Goal: Use online tool/utility: Utilize a website feature to perform a specific function

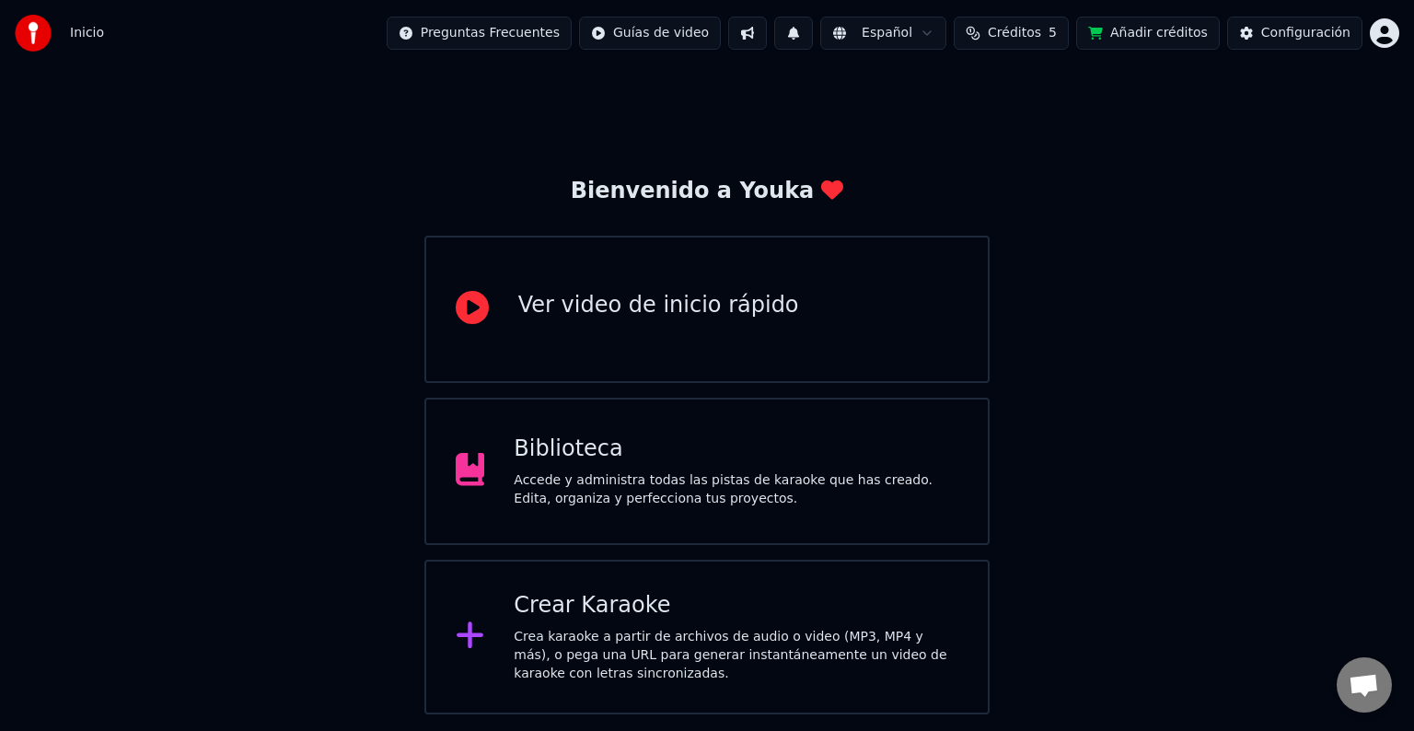
click at [604, 629] on div "Crea karaoke a partir de archivos de audio o video (MP3, MP4 y más), o pega una…" at bounding box center [736, 655] width 445 height 55
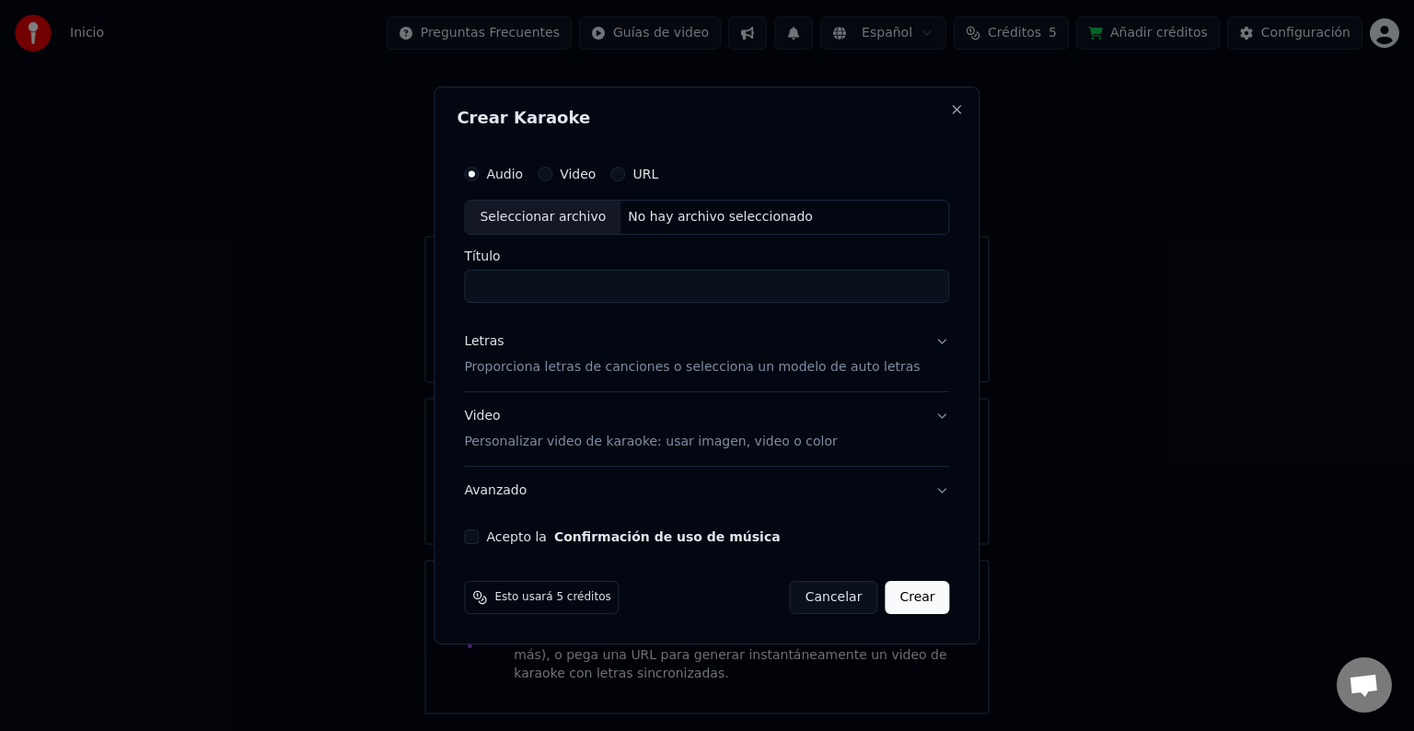
click at [556, 224] on div "Seleccionar archivo" at bounding box center [543, 217] width 156 height 33
type input "**********"
drag, startPoint x: 512, startPoint y: 293, endPoint x: 406, endPoint y: 294, distance: 105.9
click at [406, 294] on body "**********" at bounding box center [707, 357] width 1414 height 714
click at [917, 345] on button "Letras Proporciona letras de canciones o selecciona un modelo de auto letras" at bounding box center [706, 355] width 485 height 74
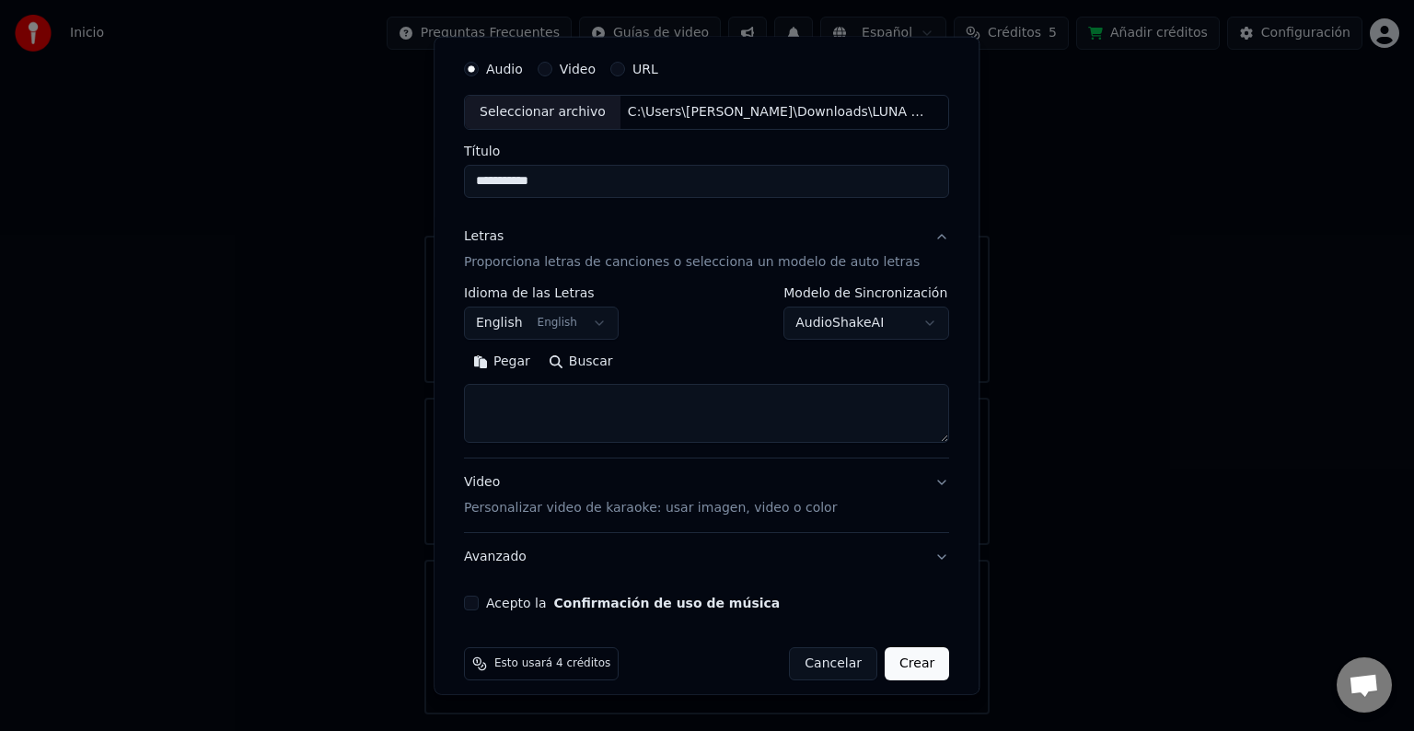
scroll to position [70, 0]
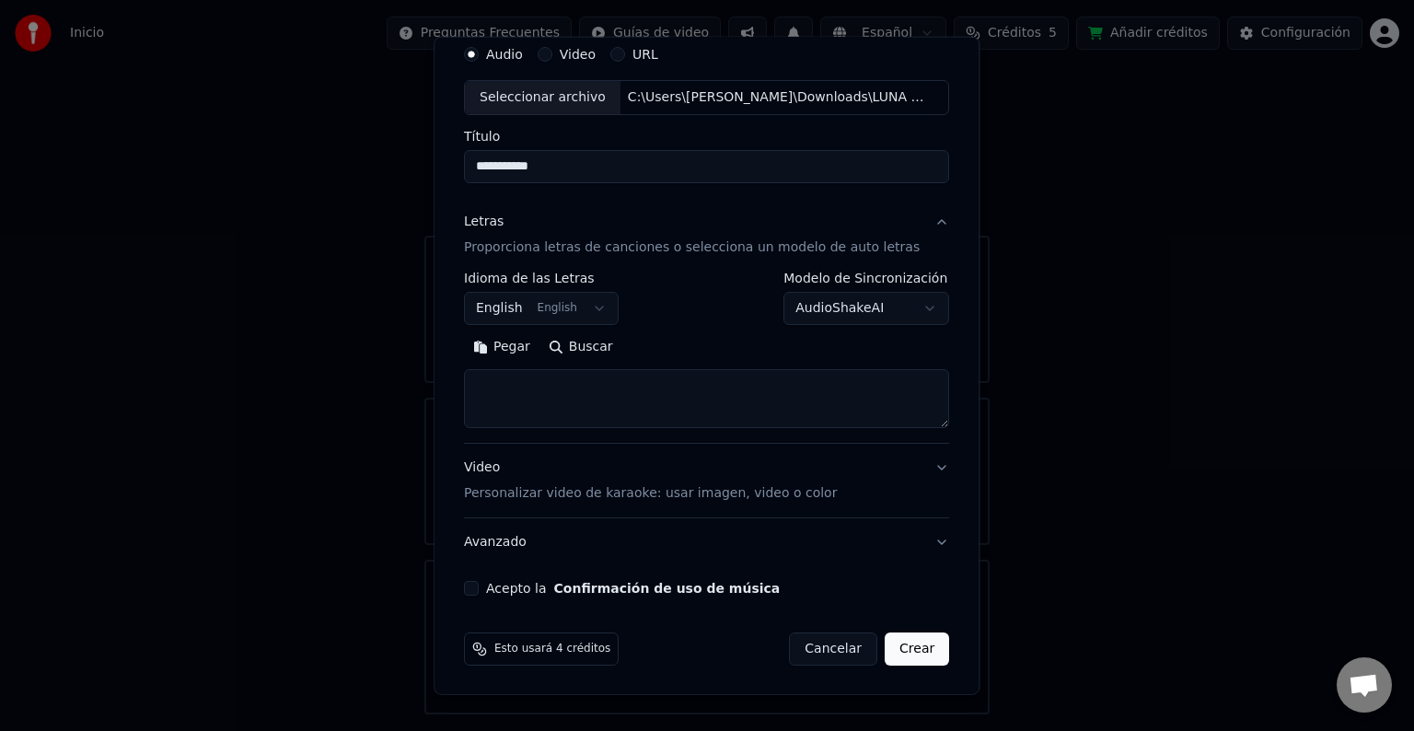
click at [562, 313] on button "English English" at bounding box center [541, 308] width 155 height 33
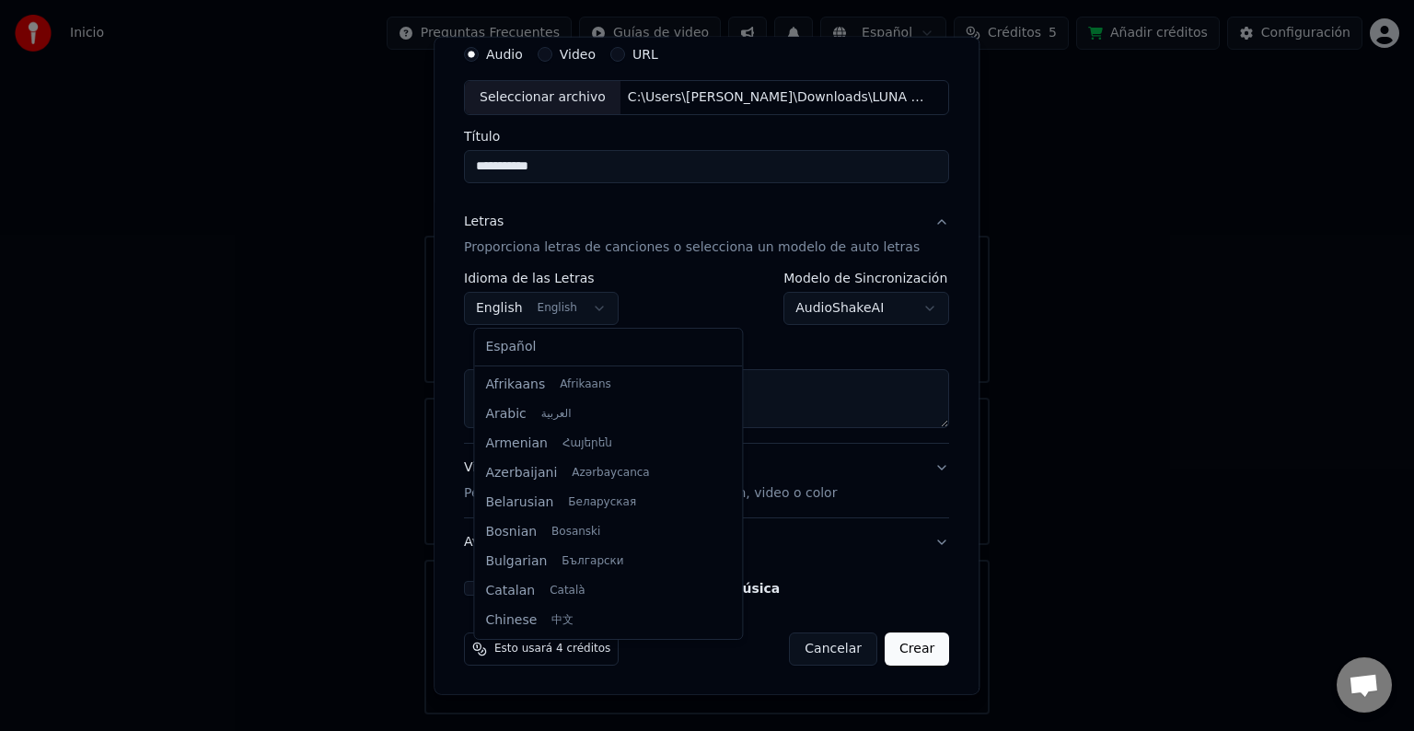
scroll to position [147, 0]
select select "**"
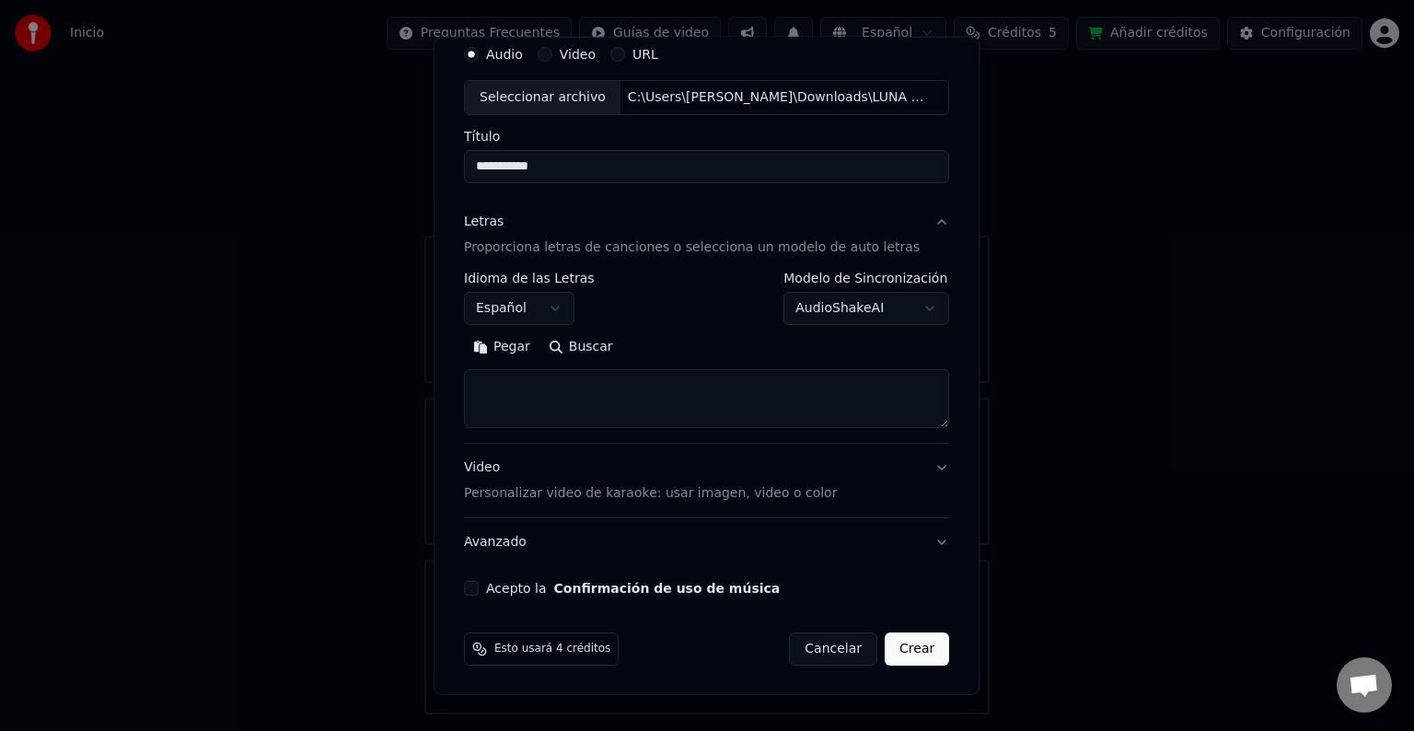
click at [515, 390] on textarea at bounding box center [706, 398] width 485 height 59
paste textarea "**********"
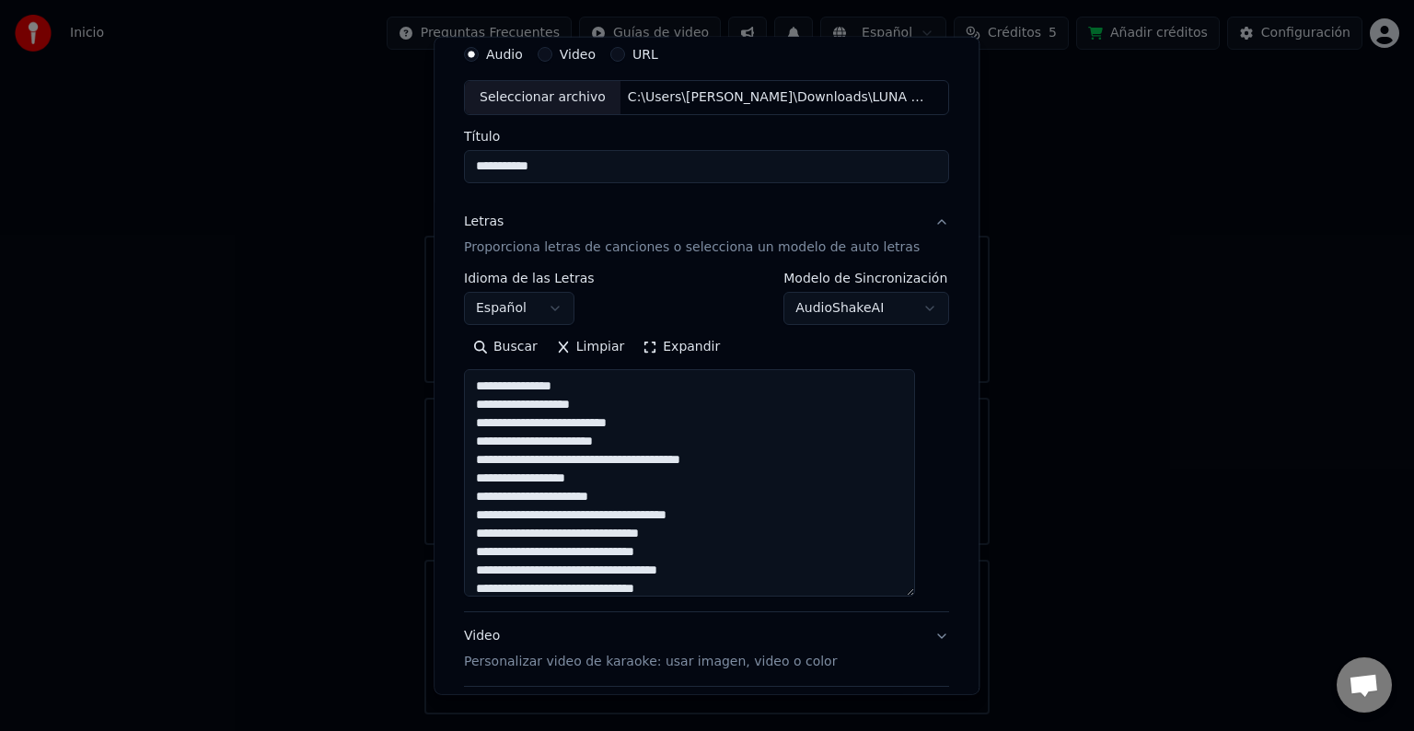
drag, startPoint x: 918, startPoint y: 423, endPoint x: 926, endPoint y: 593, distance: 169.6
click at [926, 593] on div "**********" at bounding box center [707, 400] width 500 height 743
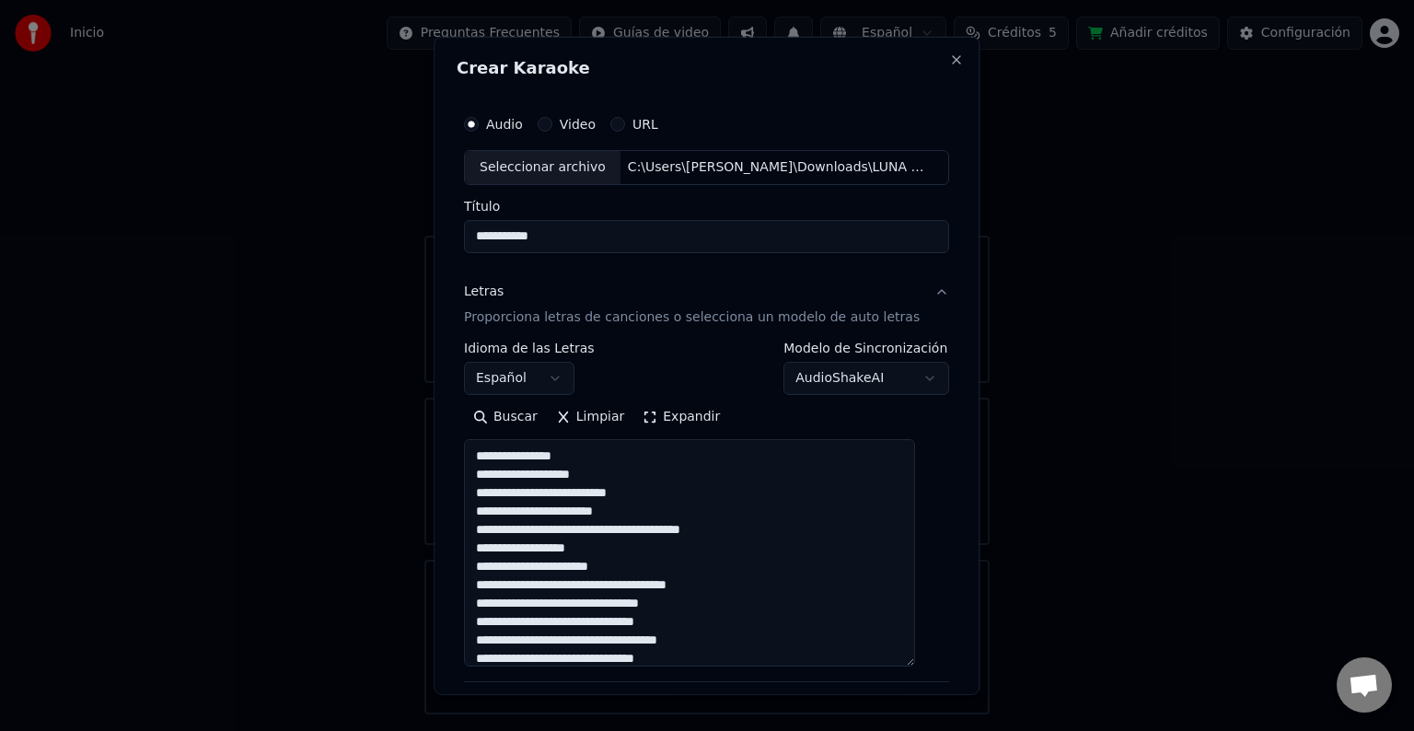
click at [529, 454] on textarea at bounding box center [689, 552] width 451 height 227
click at [582, 452] on textarea at bounding box center [689, 552] width 451 height 227
click at [566, 453] on textarea at bounding box center [689, 552] width 451 height 227
drag, startPoint x: 512, startPoint y: 450, endPoint x: 518, endPoint y: 464, distance: 15.2
click at [512, 450] on textarea at bounding box center [689, 552] width 451 height 227
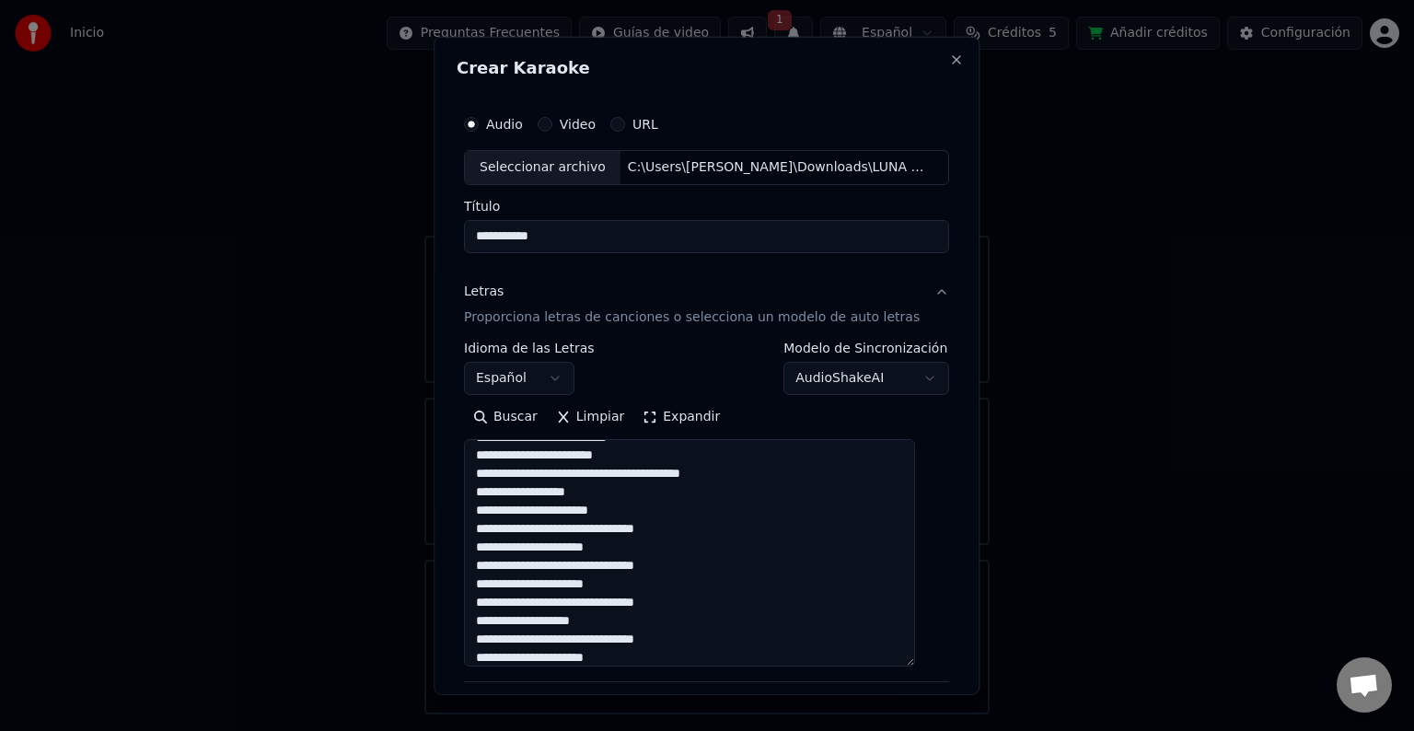
scroll to position [616, 0]
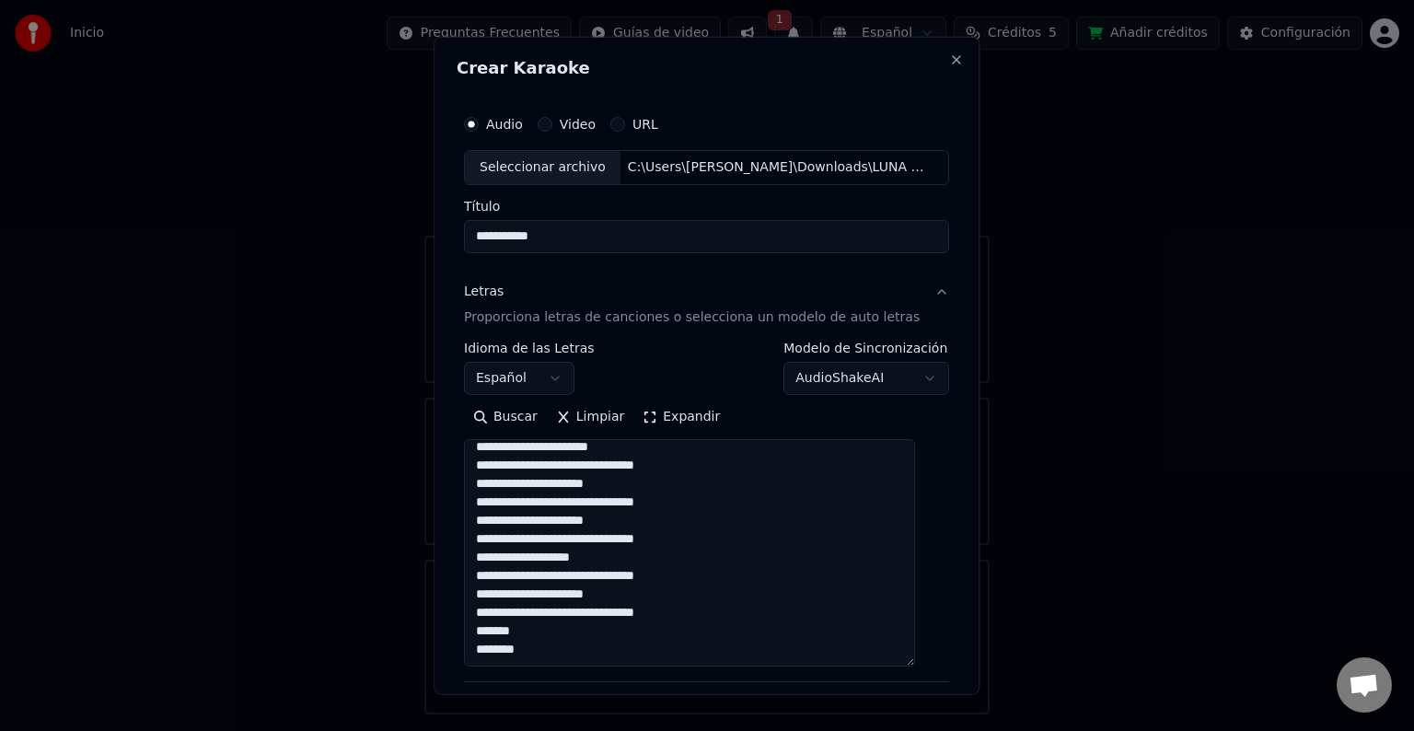
click at [624, 593] on textarea at bounding box center [689, 552] width 451 height 227
click at [680, 613] on textarea at bounding box center [689, 552] width 451 height 227
click at [700, 611] on textarea at bounding box center [689, 552] width 451 height 227
paste textarea "*"
click at [512, 631] on textarea at bounding box center [689, 552] width 451 height 227
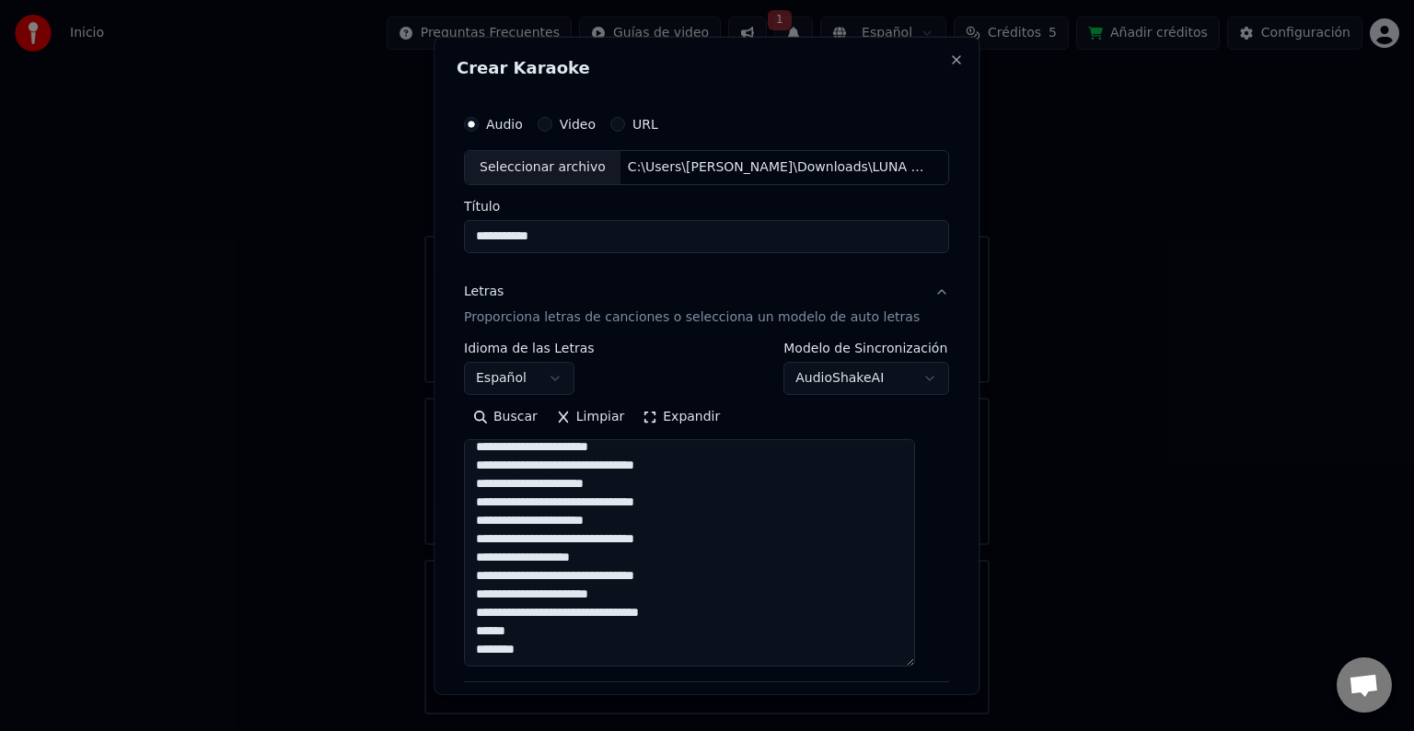
drag, startPoint x: 538, startPoint y: 632, endPoint x: 486, endPoint y: 629, distance: 51.7
click at [486, 629] on textarea at bounding box center [689, 552] width 451 height 227
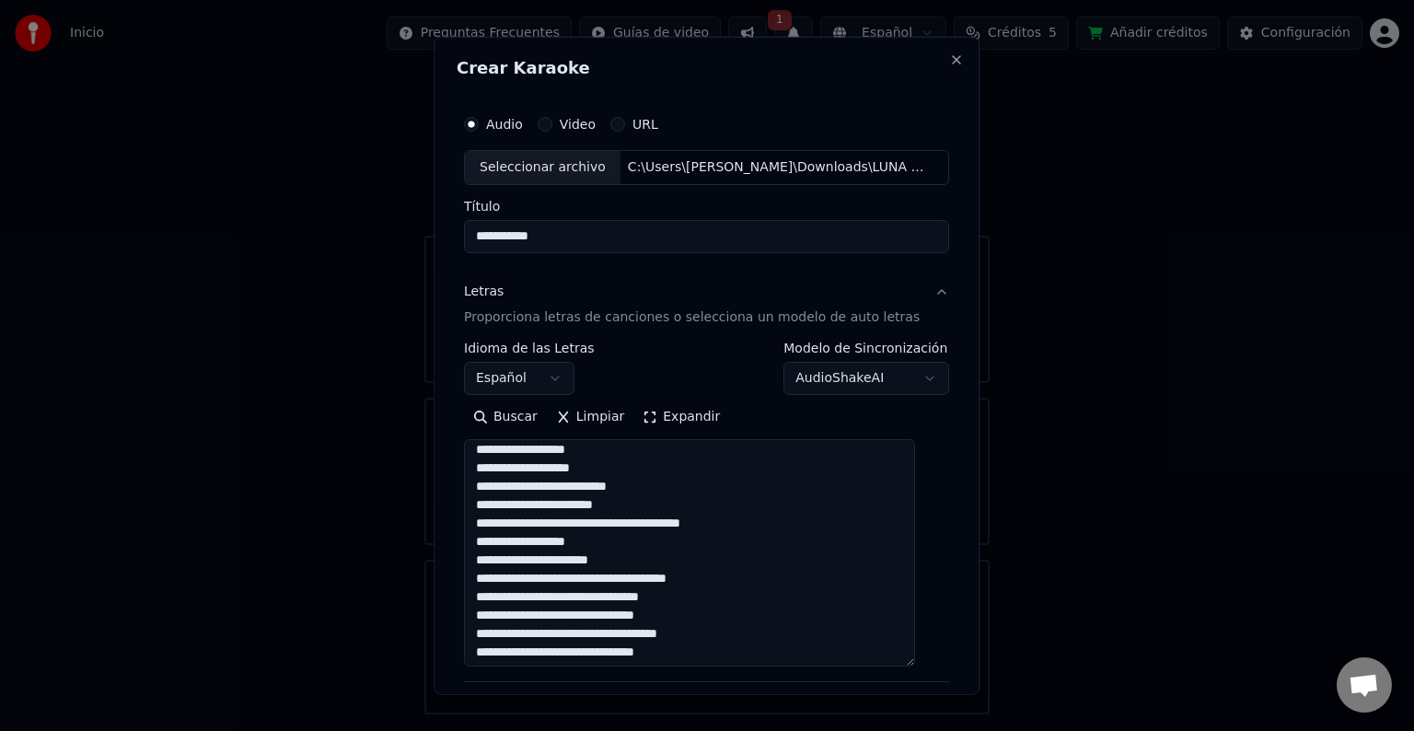
scroll to position [0, 0]
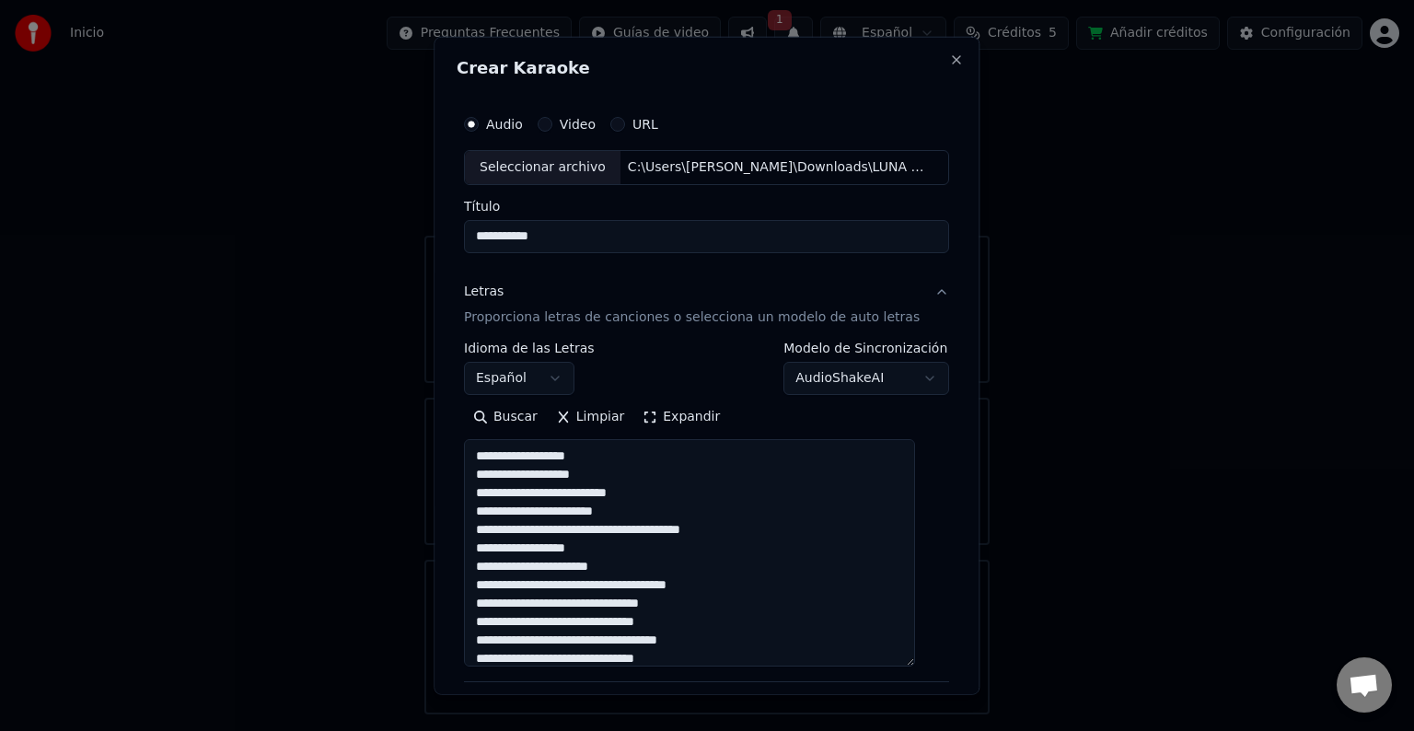
click at [608, 454] on textarea at bounding box center [689, 552] width 451 height 227
click at [549, 452] on textarea at bounding box center [689, 552] width 451 height 227
click at [511, 456] on textarea at bounding box center [689, 552] width 451 height 227
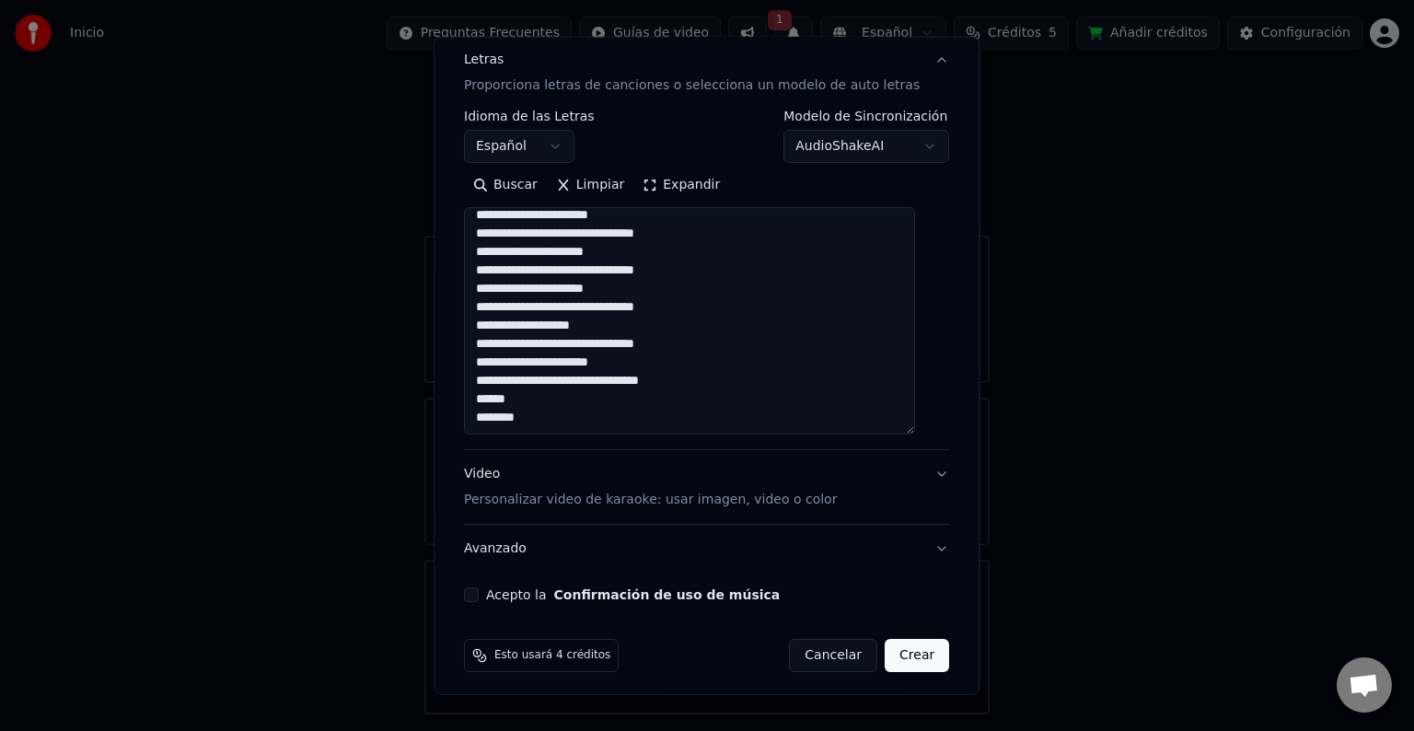
scroll to position [238, 0]
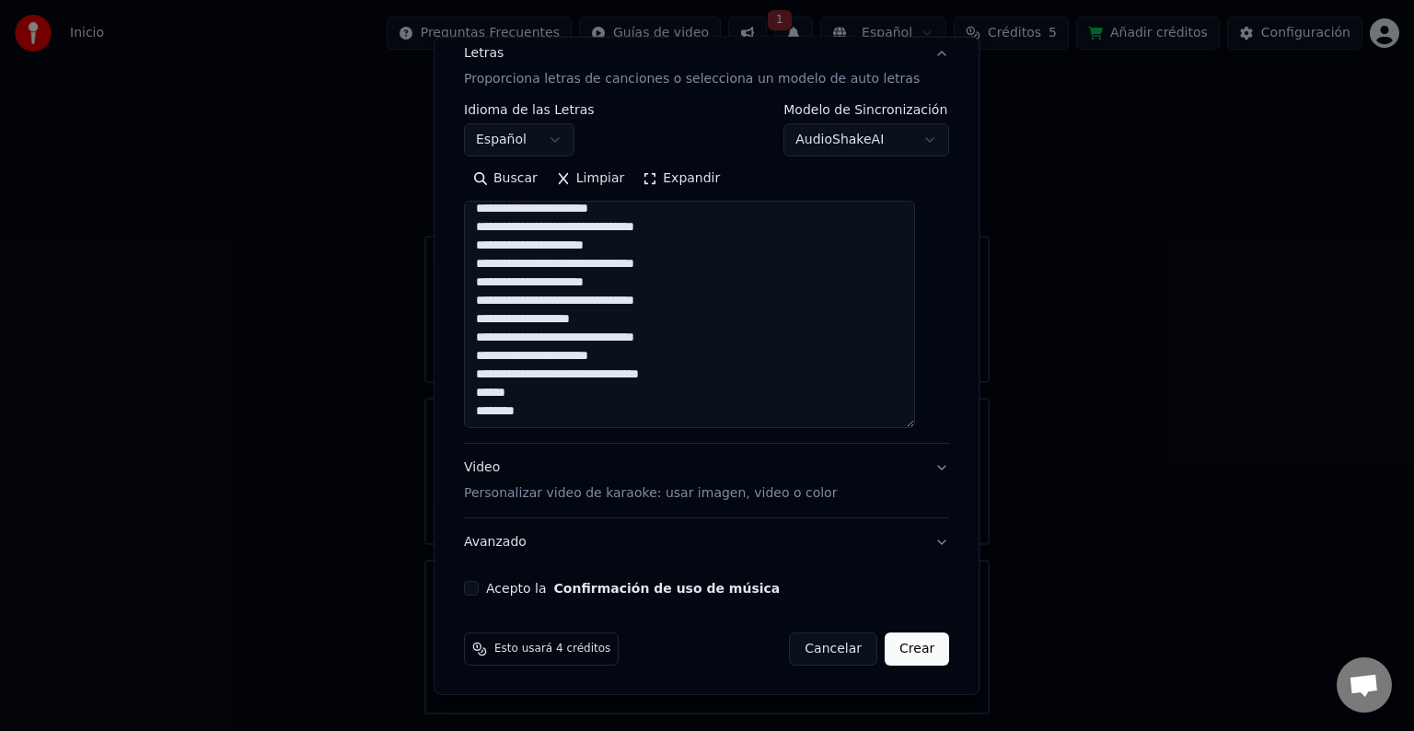
click at [685, 377] on textarea at bounding box center [689, 314] width 451 height 227
click at [688, 338] on textarea at bounding box center [689, 314] width 451 height 227
paste textarea "*"
click at [692, 295] on textarea at bounding box center [689, 314] width 451 height 227
paste textarea "*"
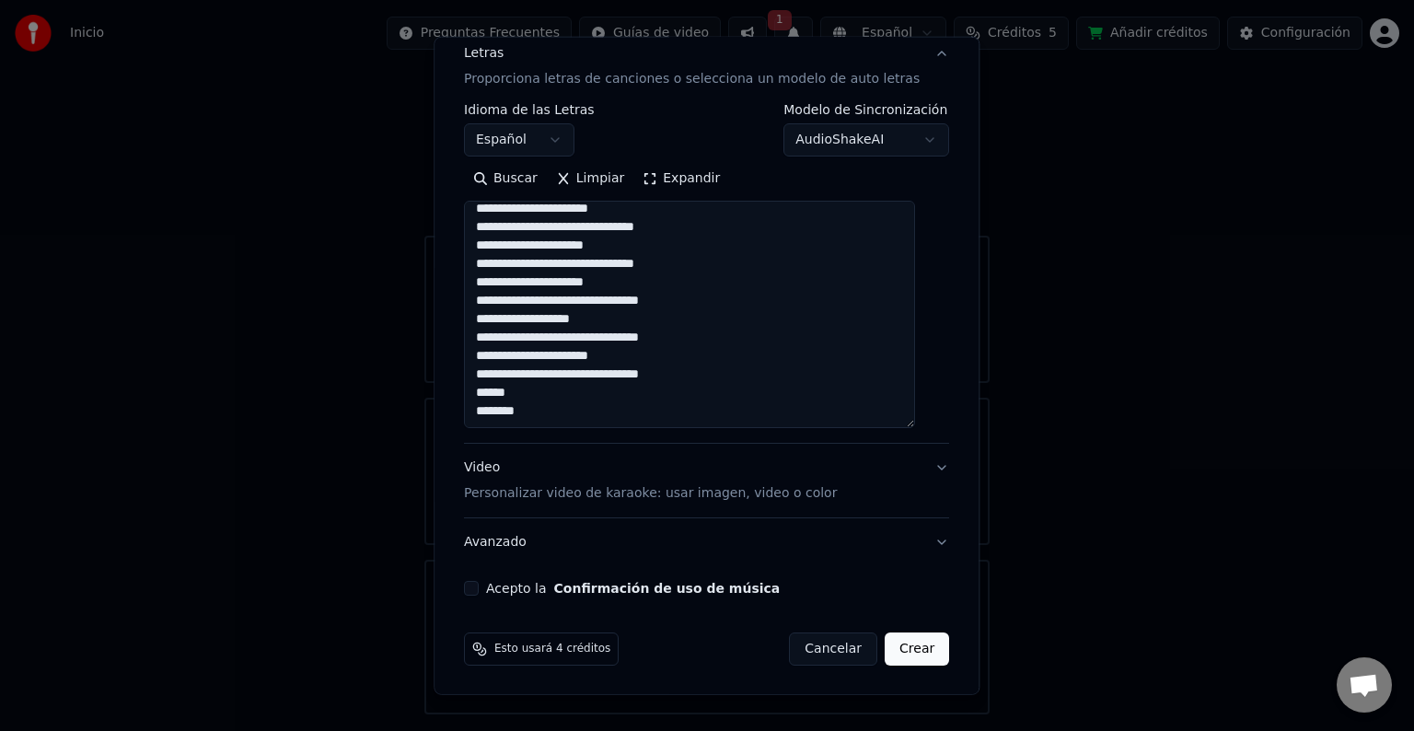
click at [694, 264] on textarea at bounding box center [689, 314] width 451 height 227
paste textarea "*"
click at [696, 228] on textarea at bounding box center [689, 314] width 451 height 227
paste textarea "*"
click at [499, 410] on textarea at bounding box center [689, 314] width 451 height 227
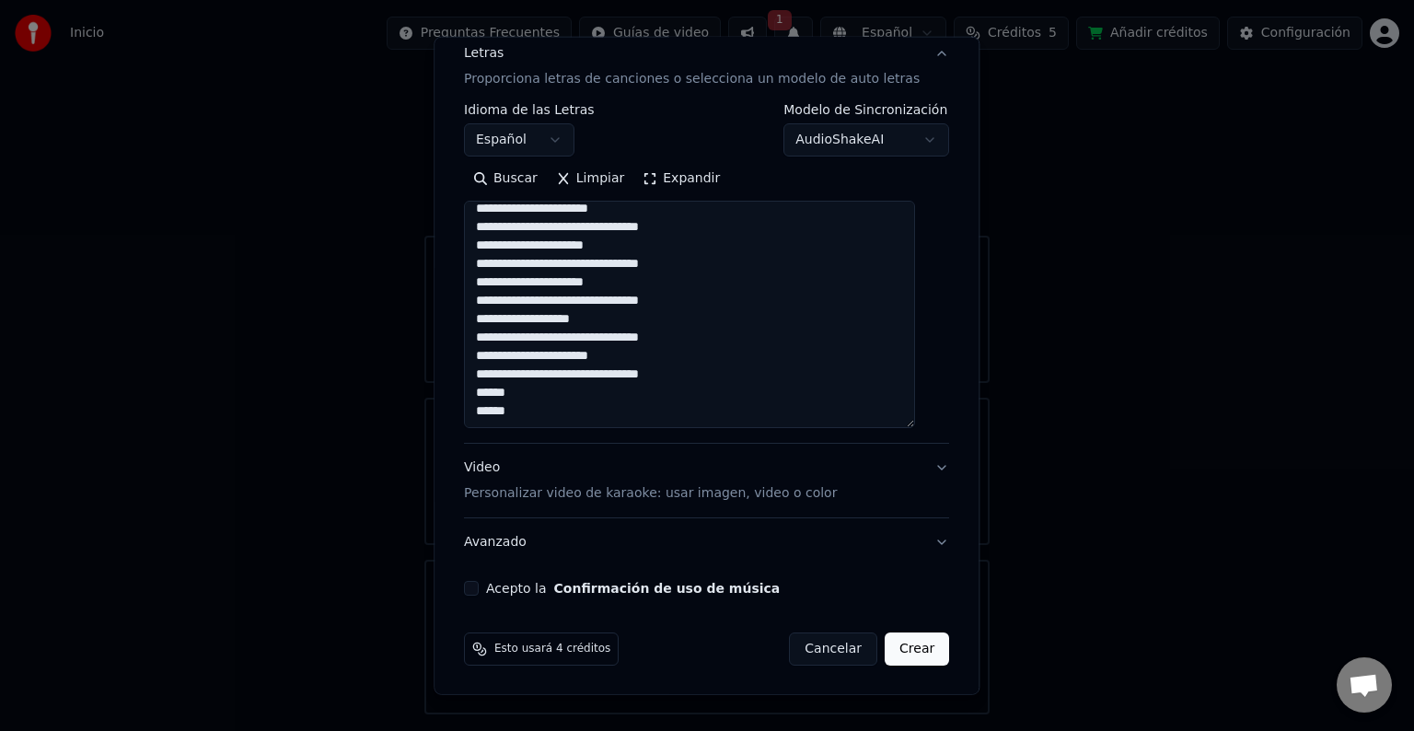
click at [596, 419] on textarea at bounding box center [689, 314] width 451 height 227
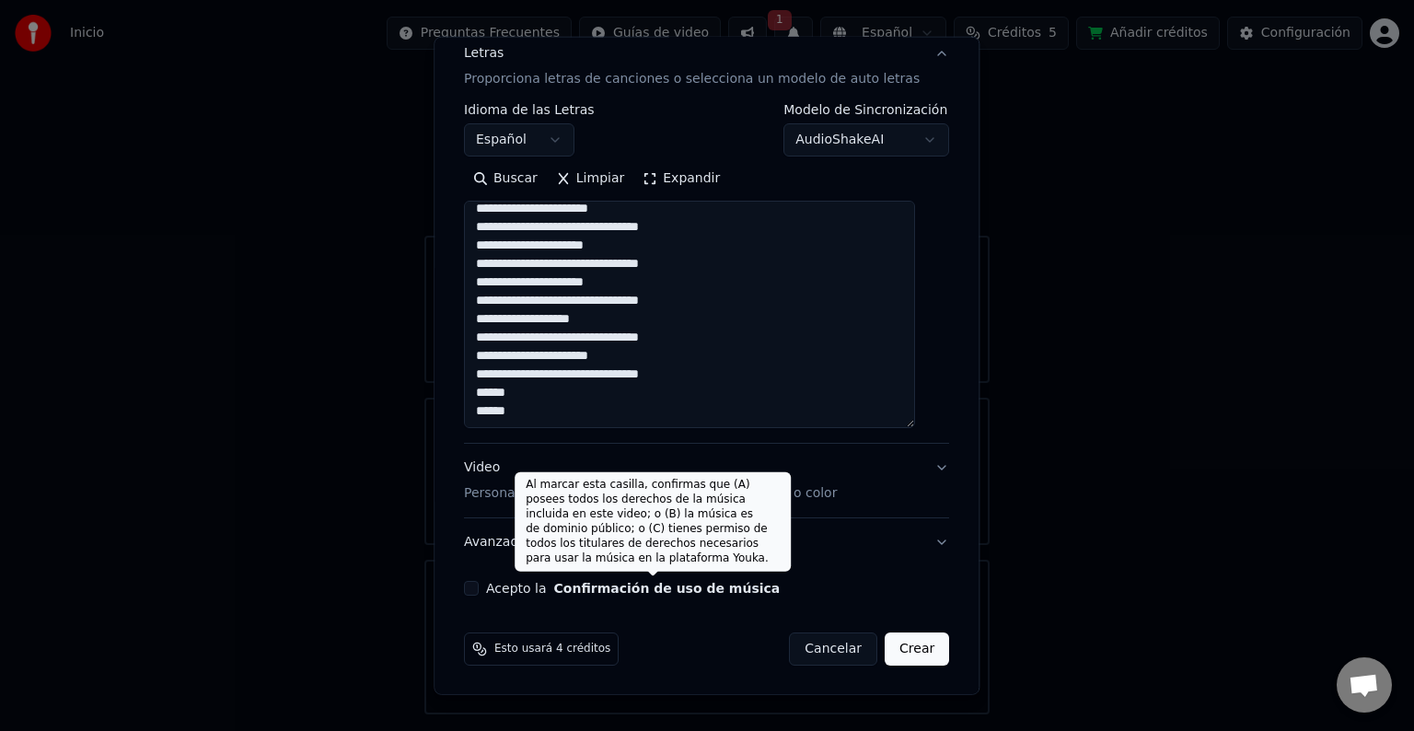
type textarea "**********"
click at [642, 589] on button "Confirmación de uso de música" at bounding box center [667, 588] width 226 height 13
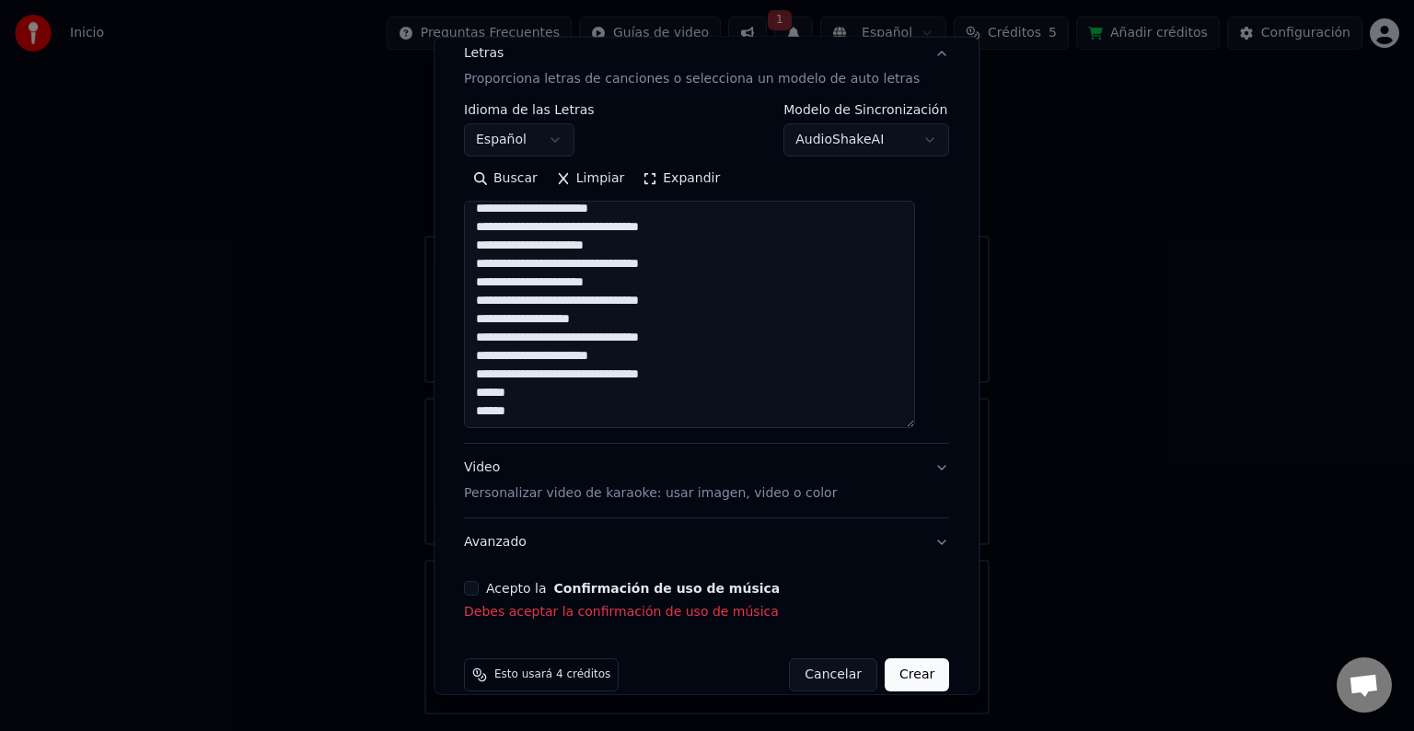
click at [479, 584] on button "Acepto la Confirmación de uso de música" at bounding box center [471, 588] width 15 height 15
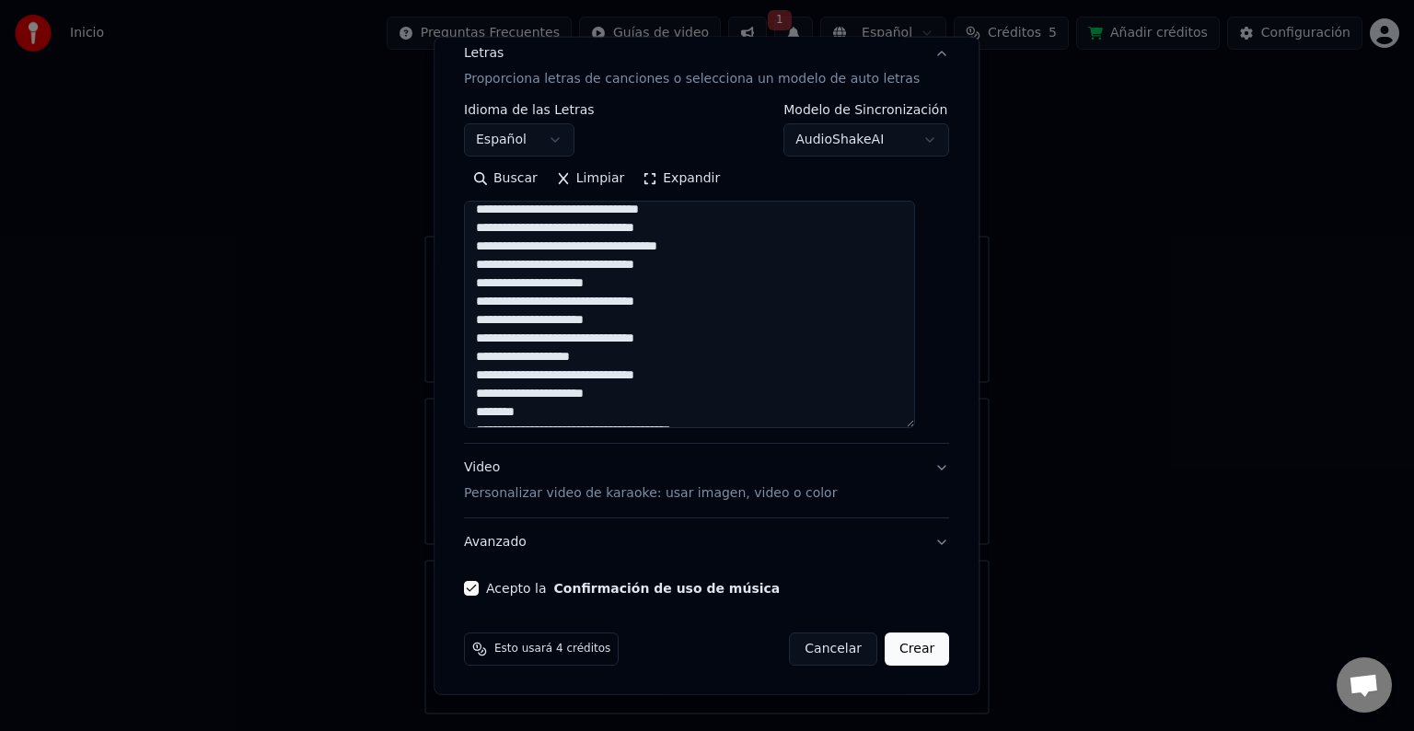
scroll to position [0, 0]
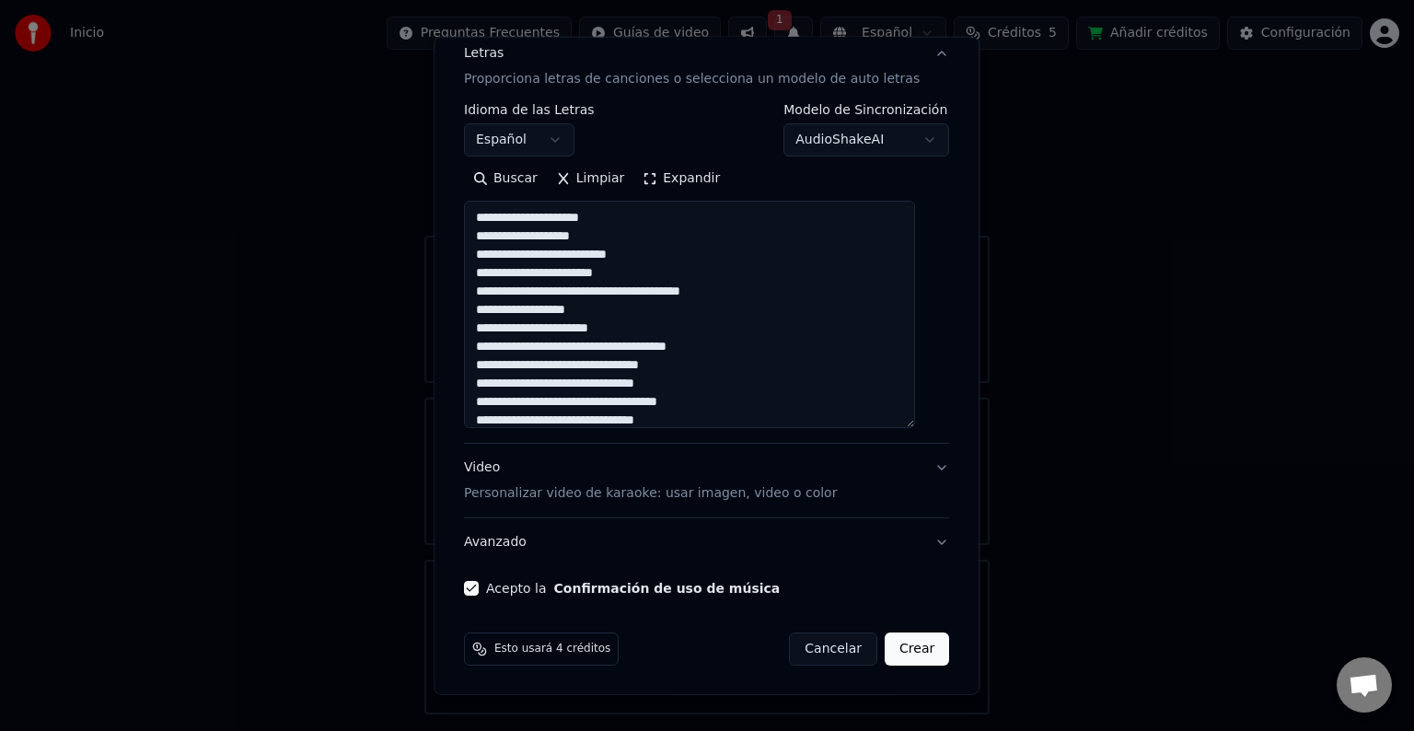
click at [612, 376] on textarea at bounding box center [689, 314] width 451 height 227
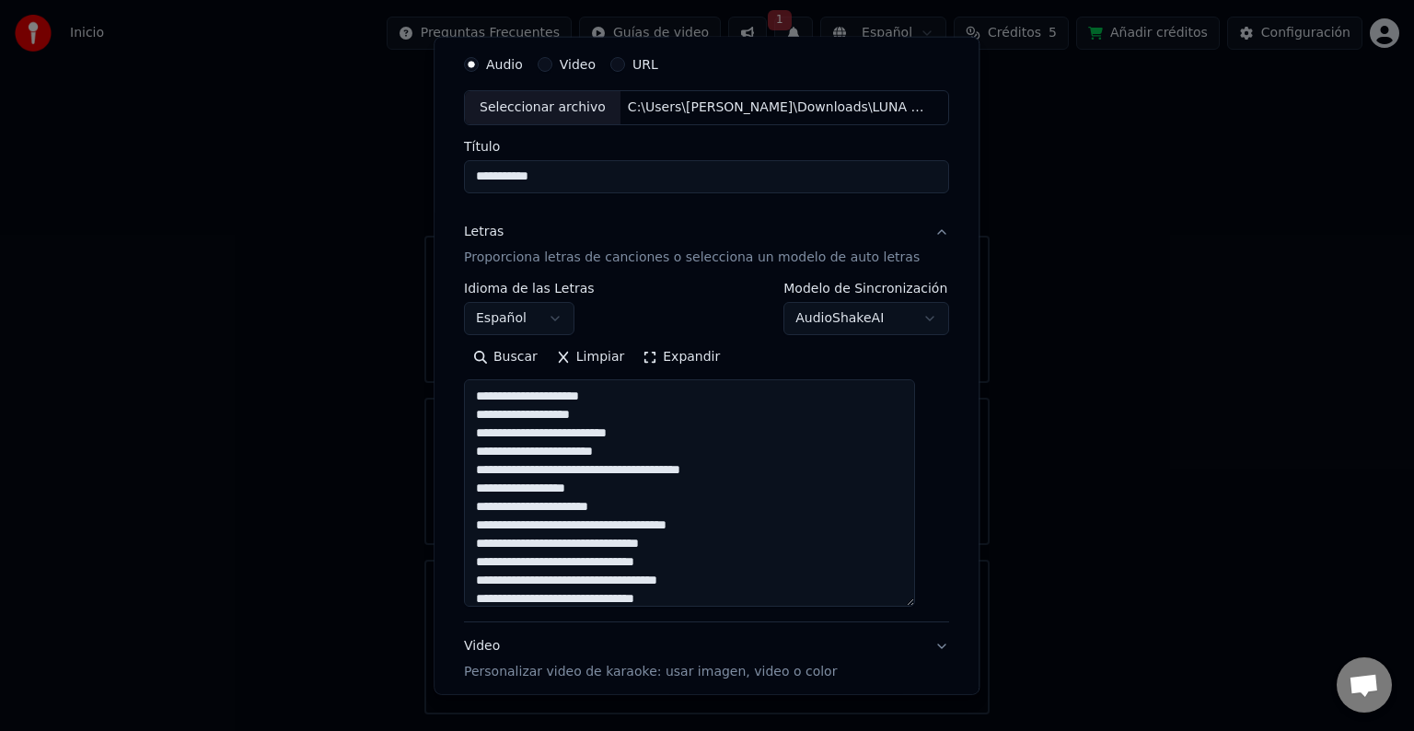
scroll to position [92, 0]
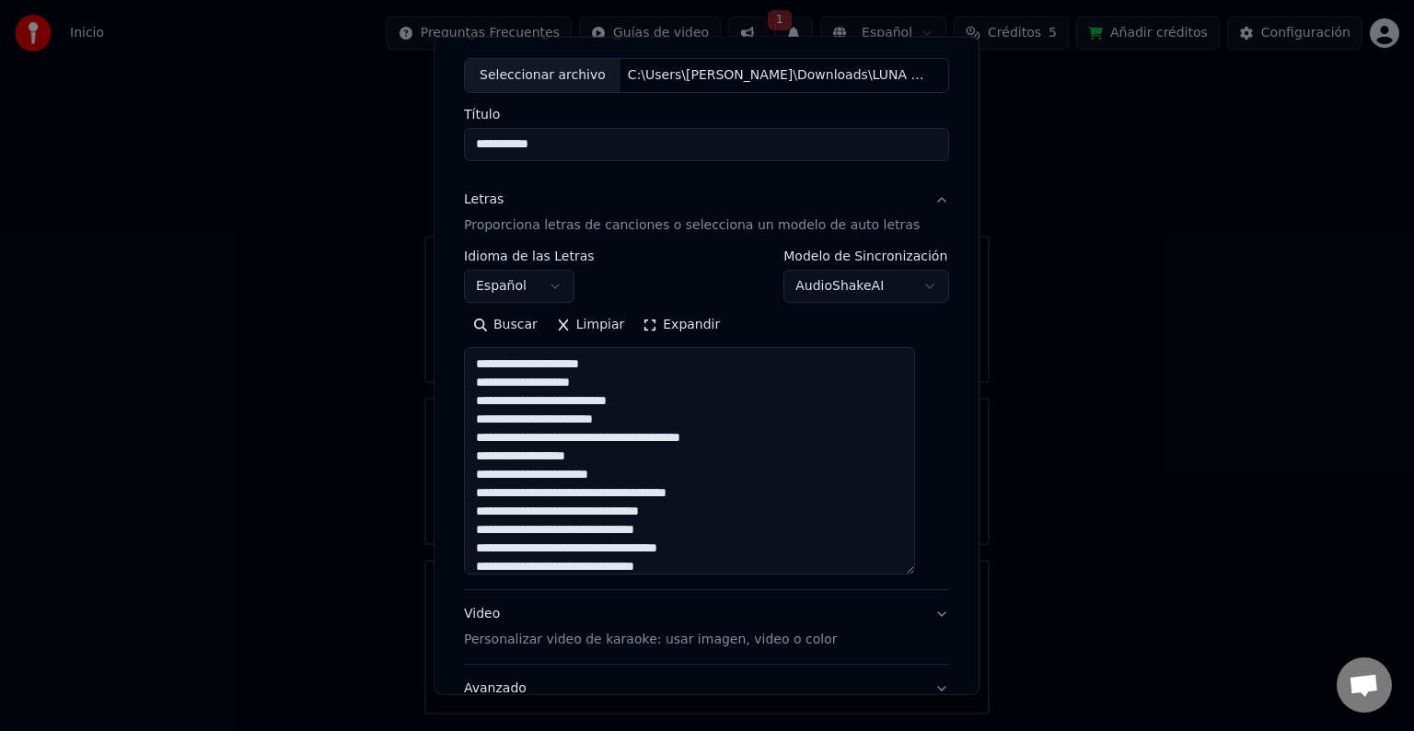
click at [674, 442] on textarea at bounding box center [689, 460] width 451 height 227
click at [673, 442] on textarea at bounding box center [689, 460] width 451 height 227
click at [674, 440] on textarea at bounding box center [689, 460] width 451 height 227
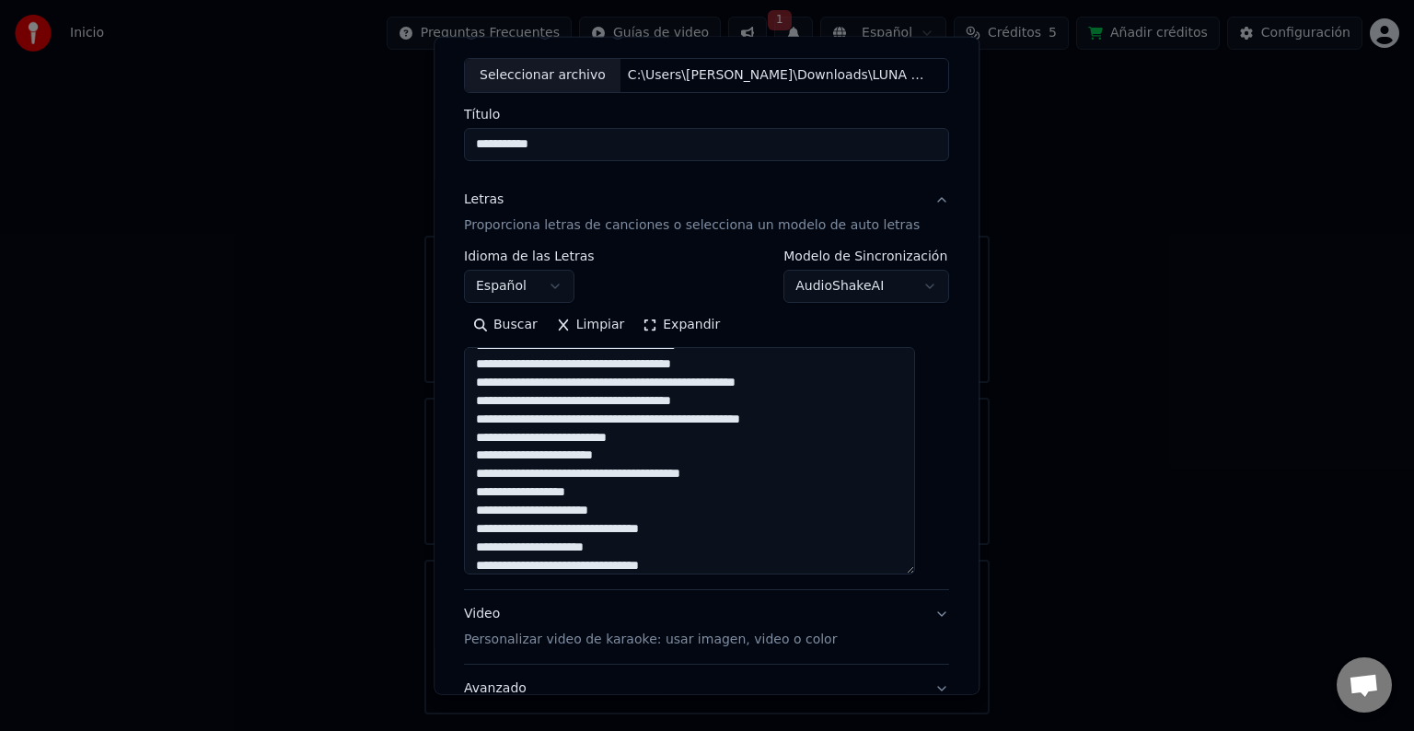
scroll to position [238, 0]
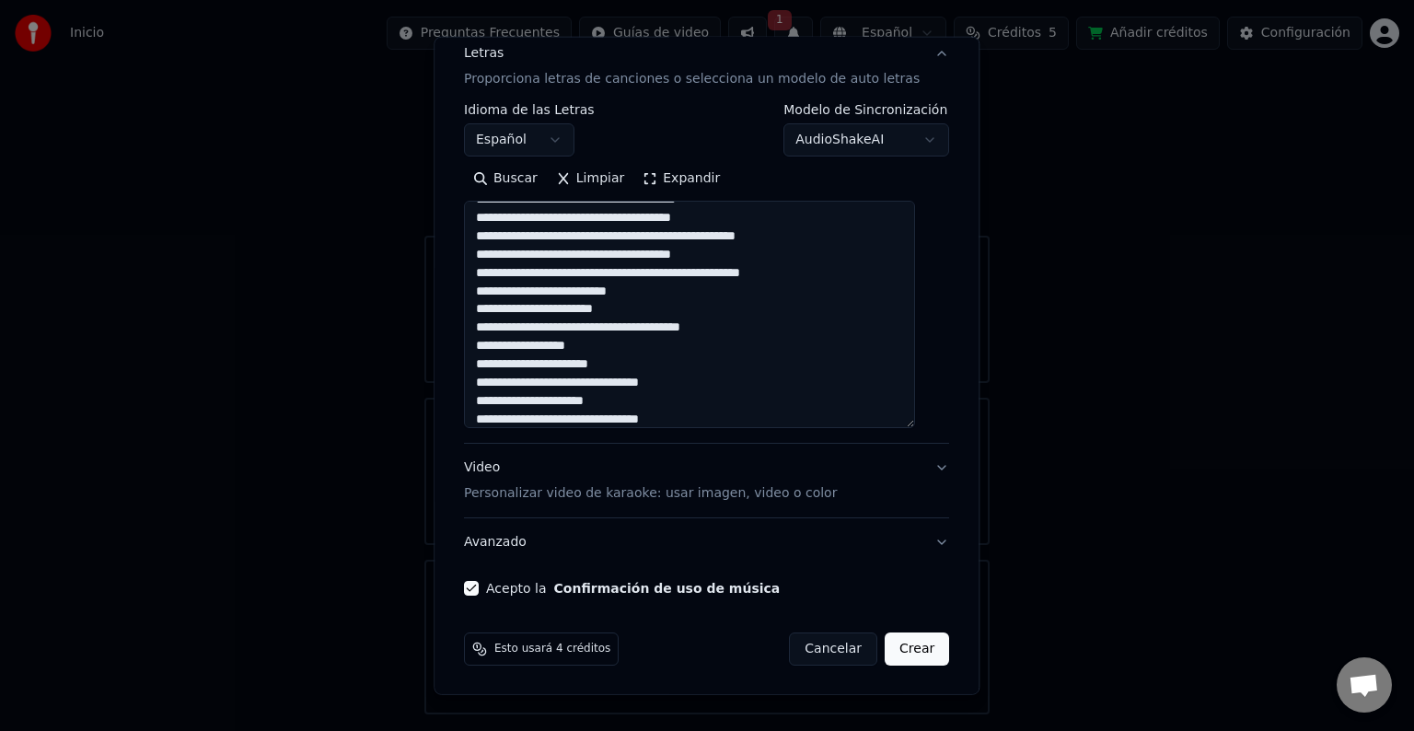
click at [905, 648] on button "Crear" at bounding box center [917, 648] width 64 height 33
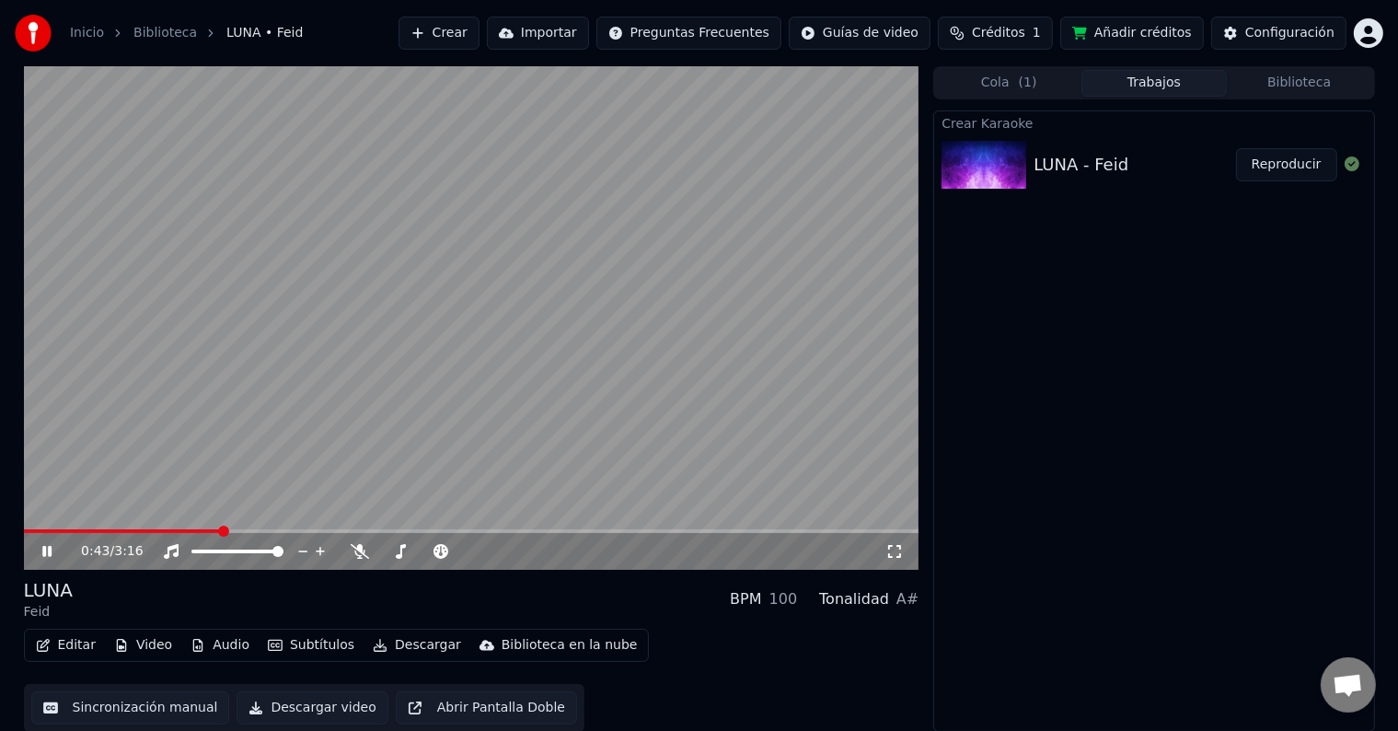
click at [54, 552] on icon at bounding box center [60, 551] width 43 height 15
click at [24, 531] on span at bounding box center [24, 531] width 0 height 4
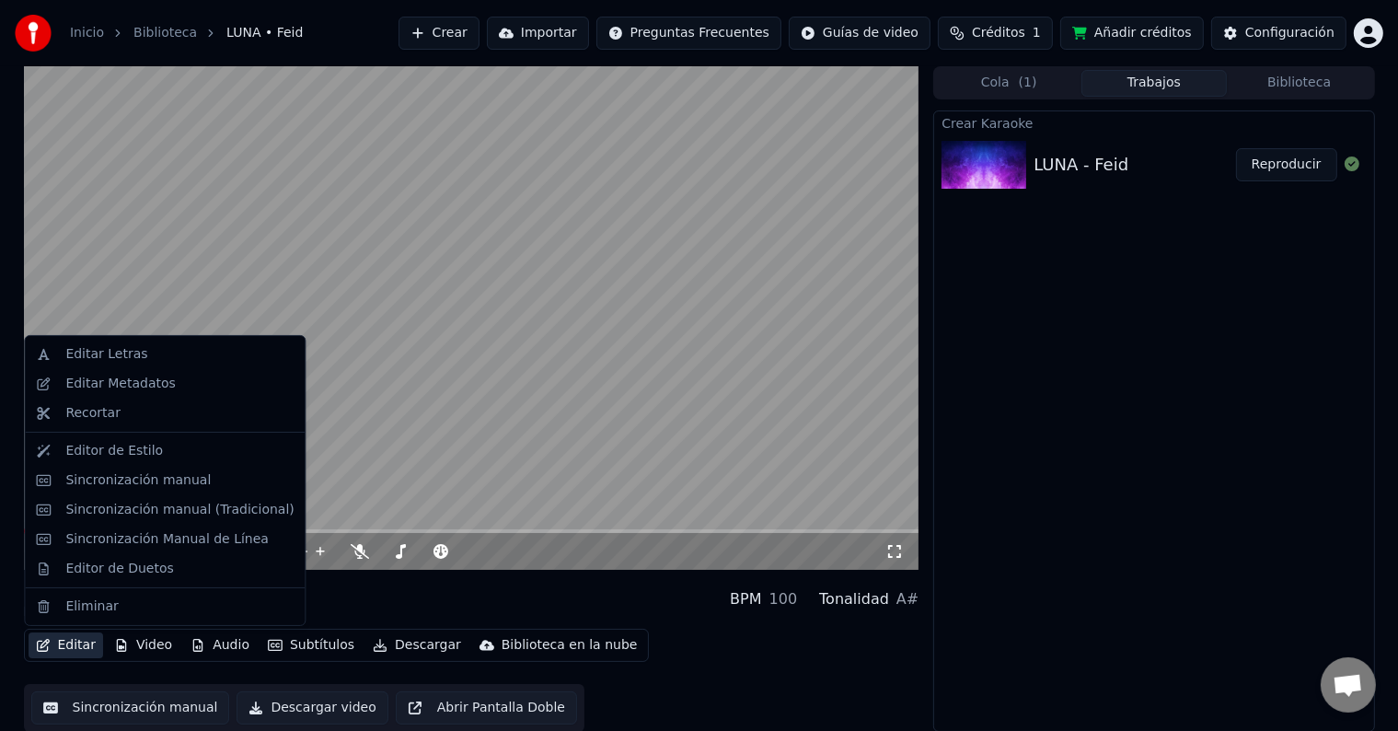
click at [77, 640] on button "Editar" at bounding box center [66, 645] width 75 height 26
click at [118, 380] on div "Editar Metadatos" at bounding box center [120, 384] width 110 height 18
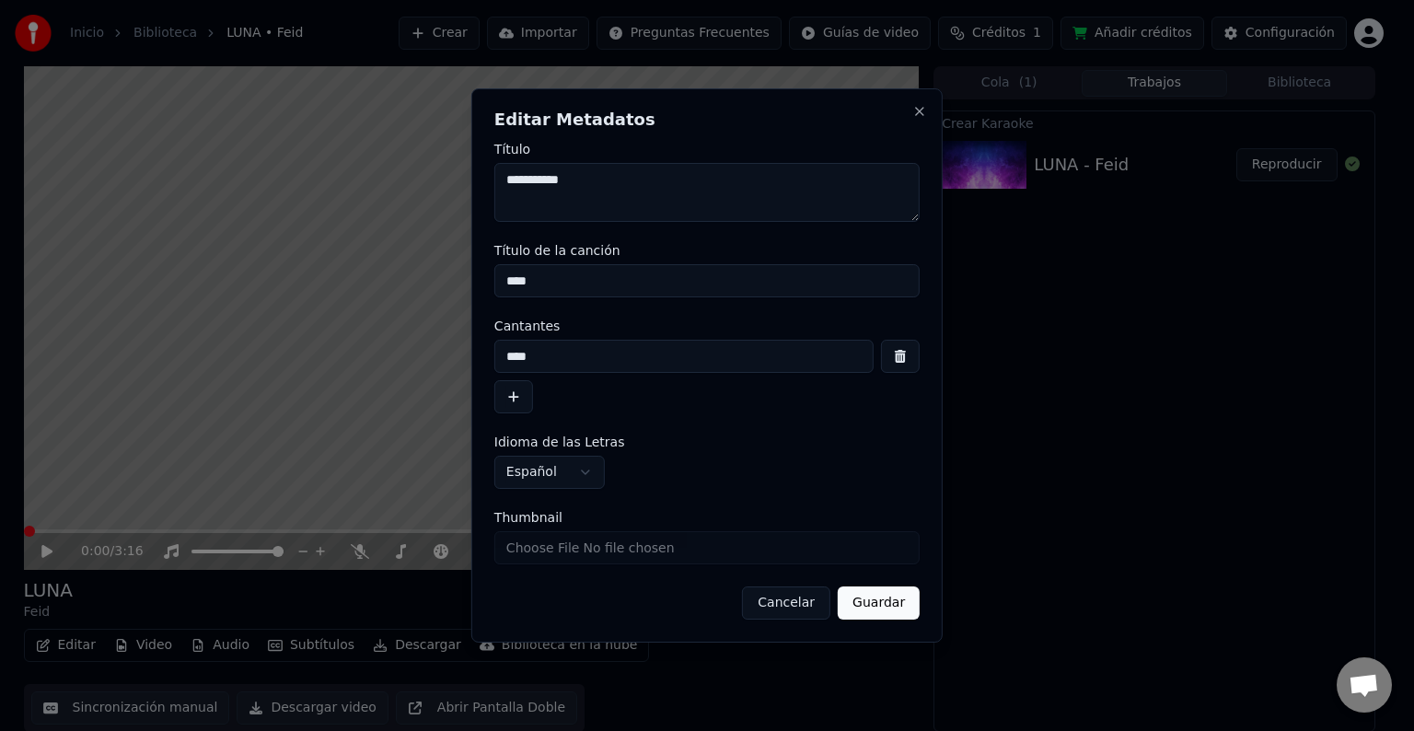
drag, startPoint x: 599, startPoint y: 191, endPoint x: 423, endPoint y: 205, distance: 176.3
click at [423, 205] on body "**********" at bounding box center [699, 365] width 1398 height 731
drag, startPoint x: 550, startPoint y: 282, endPoint x: 489, endPoint y: 283, distance: 61.7
click at [489, 283] on div "**********" at bounding box center [706, 365] width 471 height 554
drag, startPoint x: 568, startPoint y: 353, endPoint x: 460, endPoint y: 348, distance: 107.8
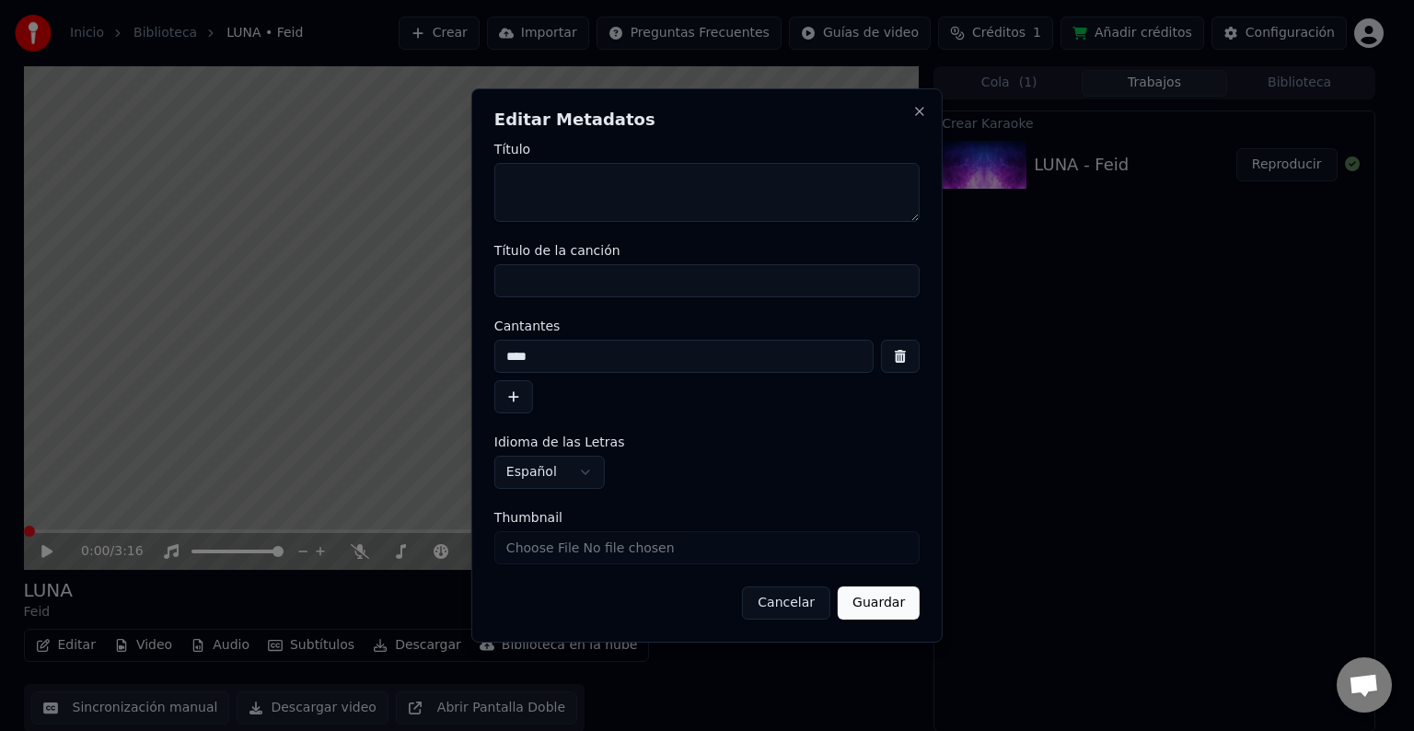
click at [460, 348] on body "**********" at bounding box center [699, 365] width 1398 height 731
click at [879, 606] on button "Guardar" at bounding box center [879, 602] width 82 height 33
click at [910, 614] on button "Guardar" at bounding box center [879, 602] width 82 height 33
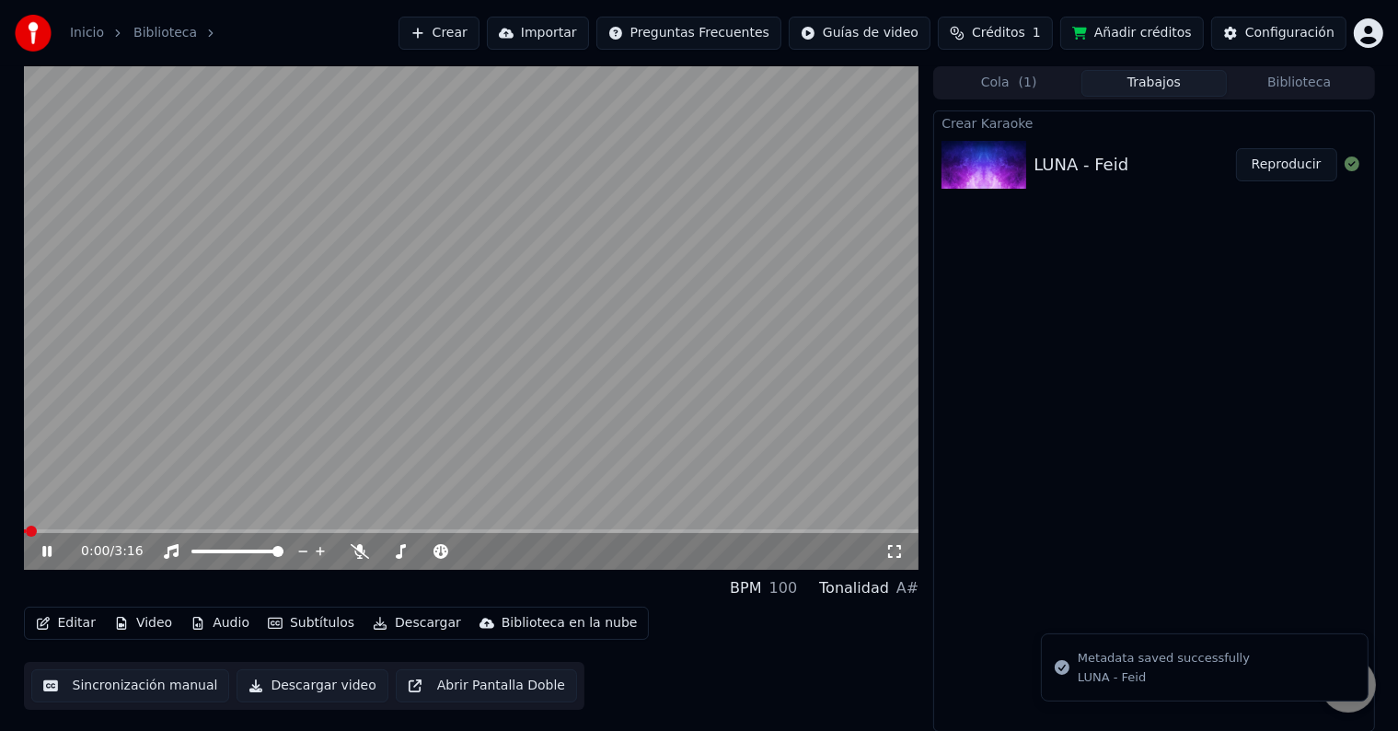
click at [52, 549] on icon at bounding box center [60, 551] width 43 height 15
click at [122, 617] on icon "button" at bounding box center [121, 623] width 15 height 13
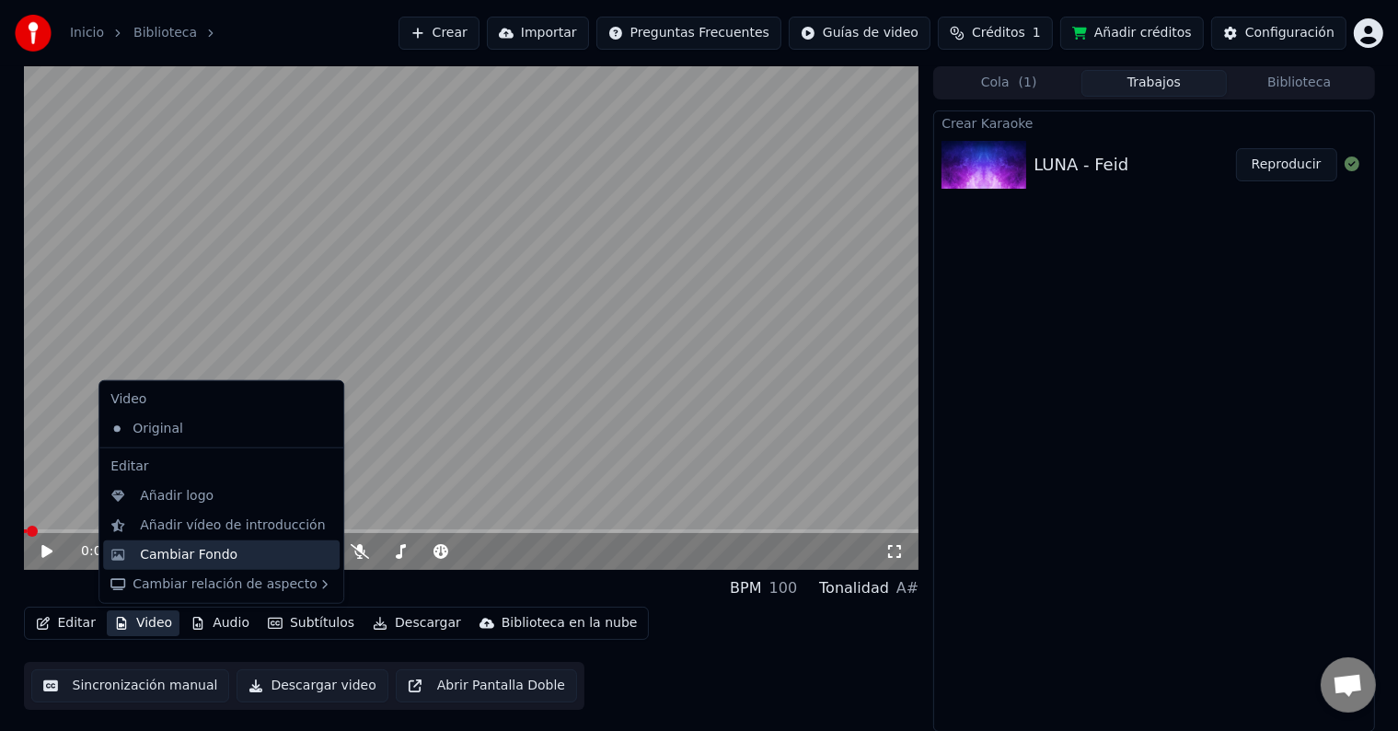
click at [195, 547] on div "Cambiar Fondo" at bounding box center [189, 555] width 98 height 18
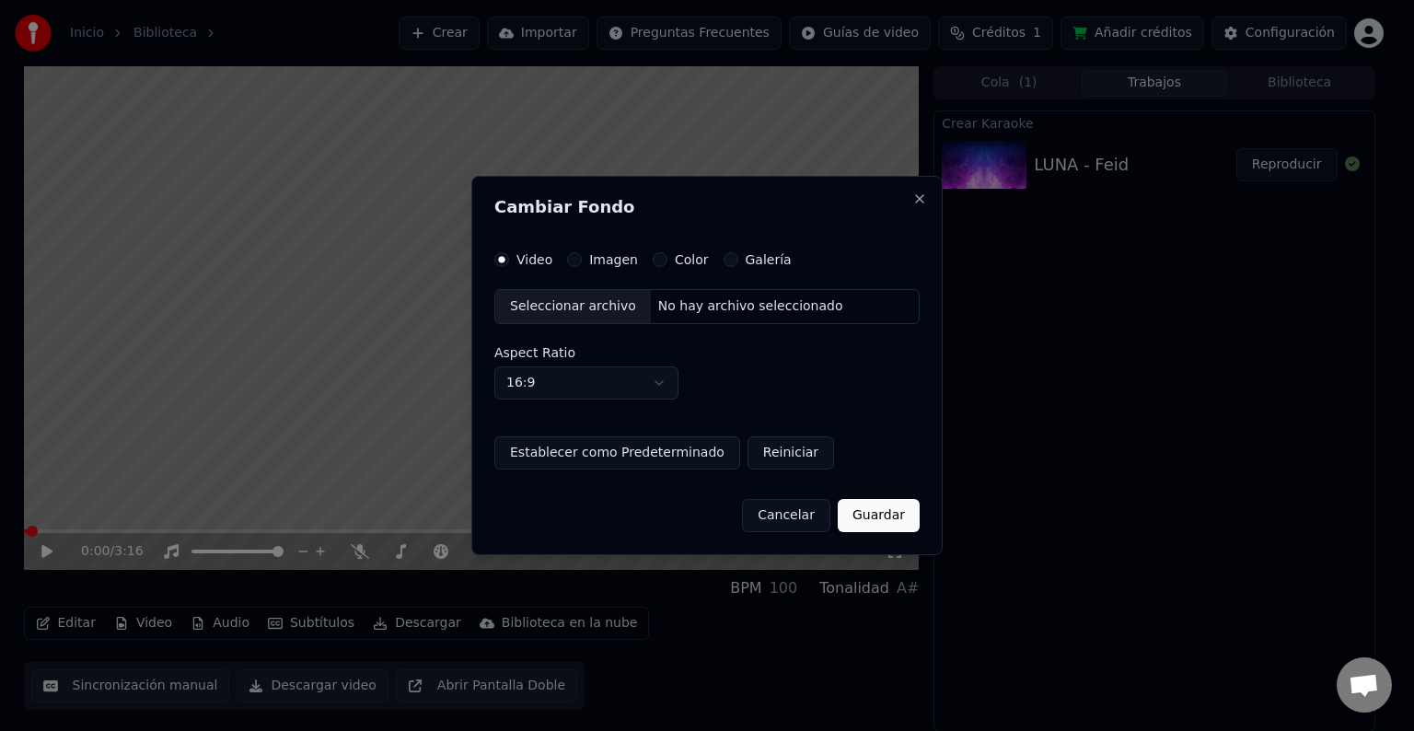
click at [574, 258] on button "Imagen" at bounding box center [574, 259] width 15 height 15
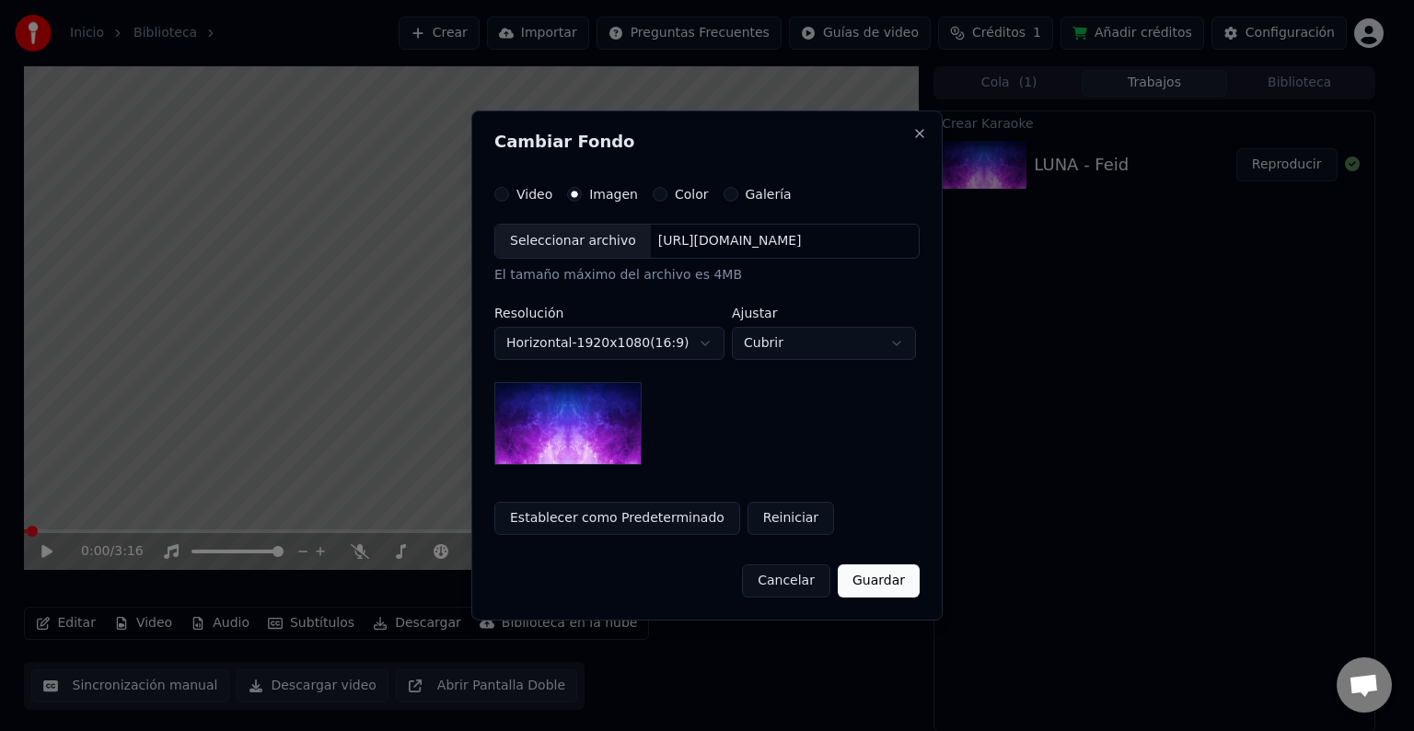
click at [566, 244] on div "Seleccionar archivo" at bounding box center [573, 241] width 156 height 33
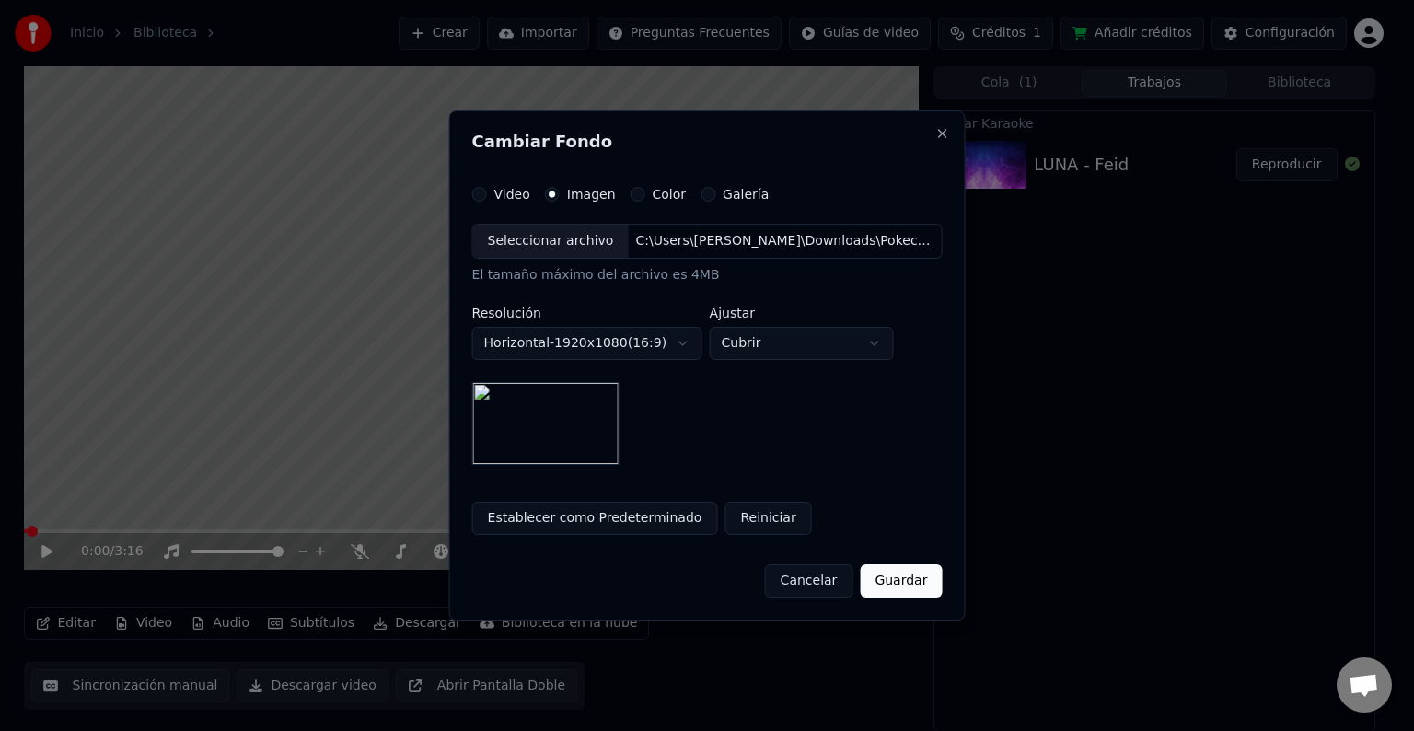
click at [876, 569] on button "Guardar" at bounding box center [901, 580] width 82 height 33
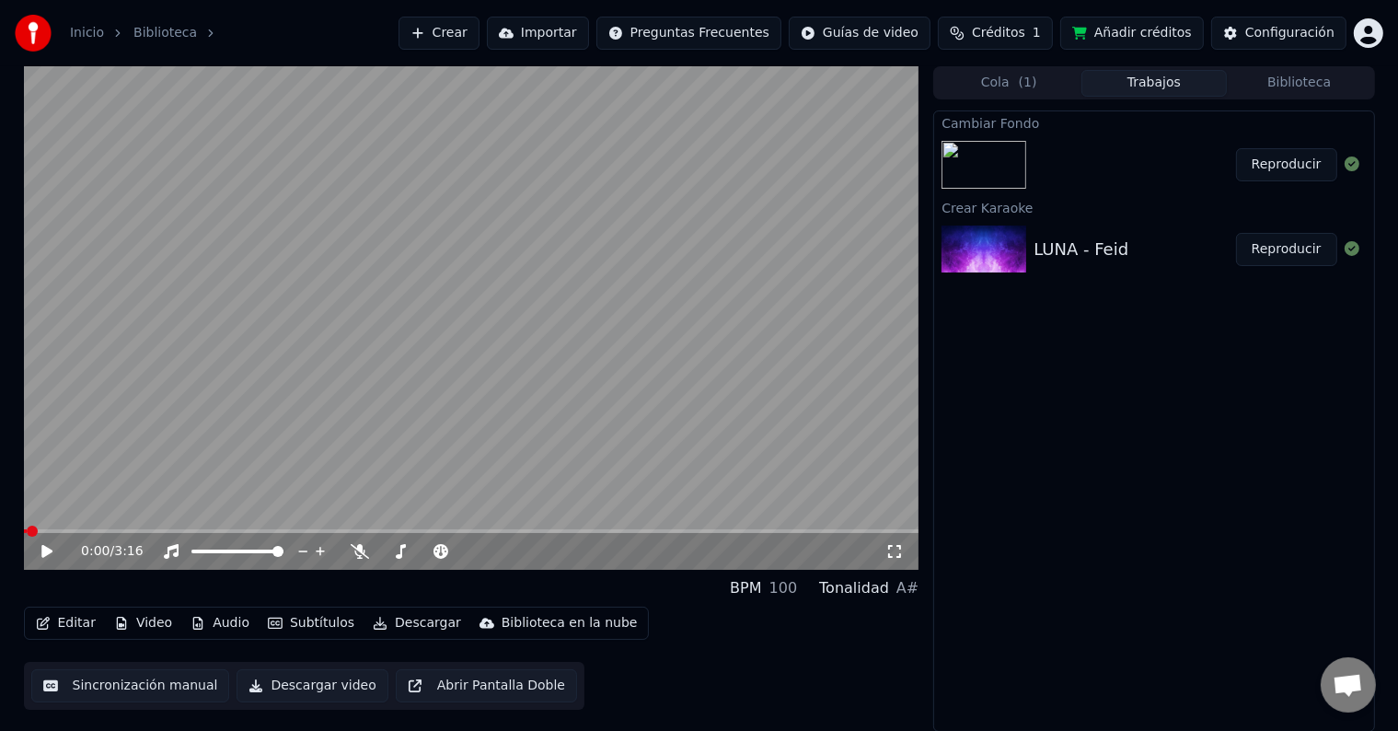
click at [1273, 163] on button "Reproducir" at bounding box center [1286, 164] width 101 height 33
click at [52, 545] on icon at bounding box center [60, 551] width 43 height 15
click at [140, 628] on button "Video" at bounding box center [143, 623] width 73 height 26
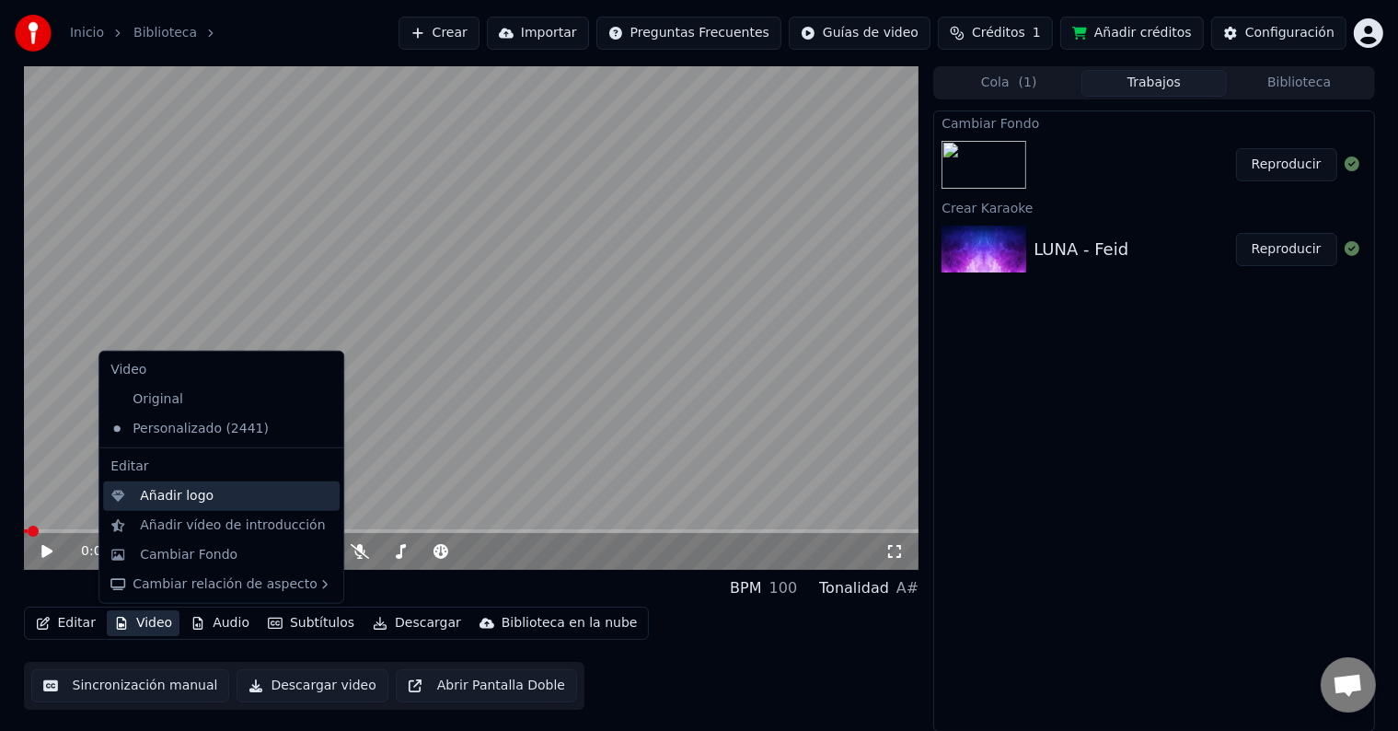
click at [236, 487] on div "Añadir logo" at bounding box center [236, 496] width 192 height 18
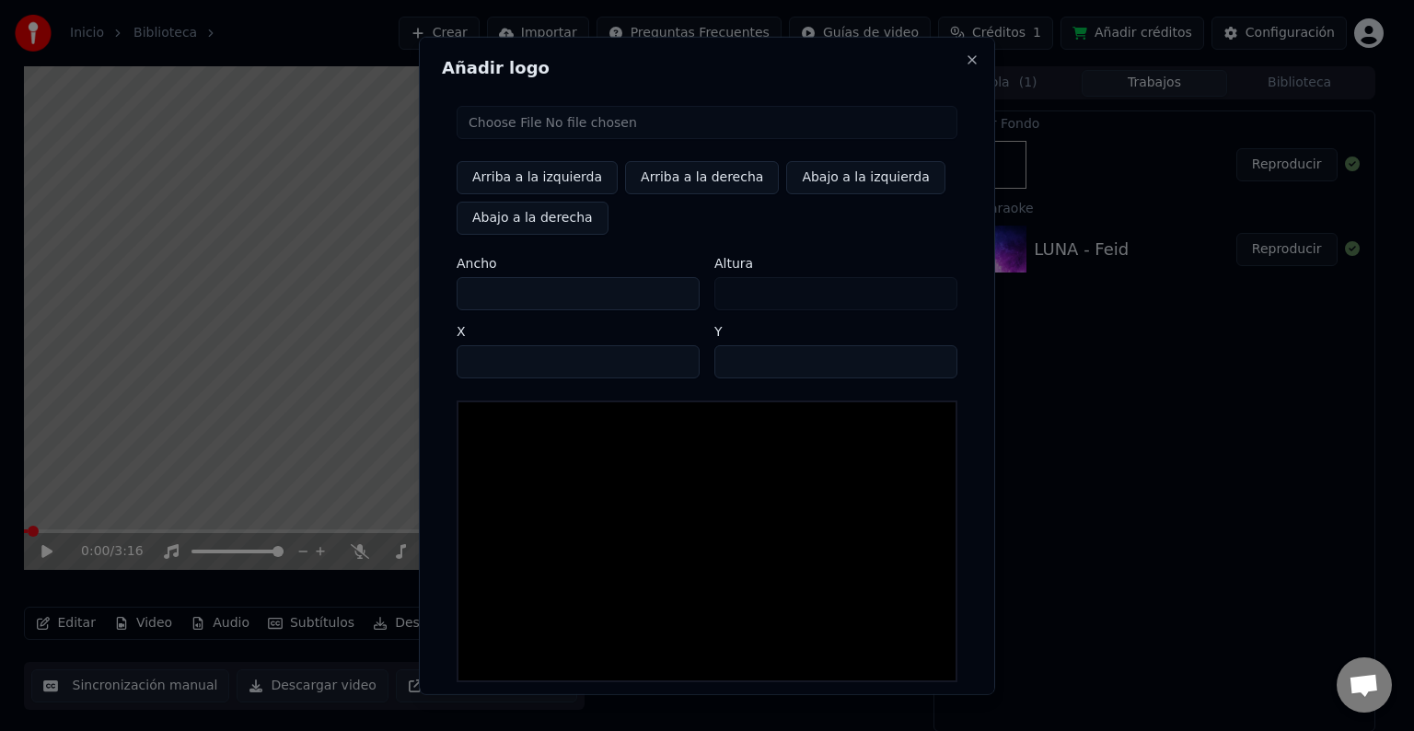
click at [504, 122] on input "file" at bounding box center [707, 122] width 501 height 33
type input "**********"
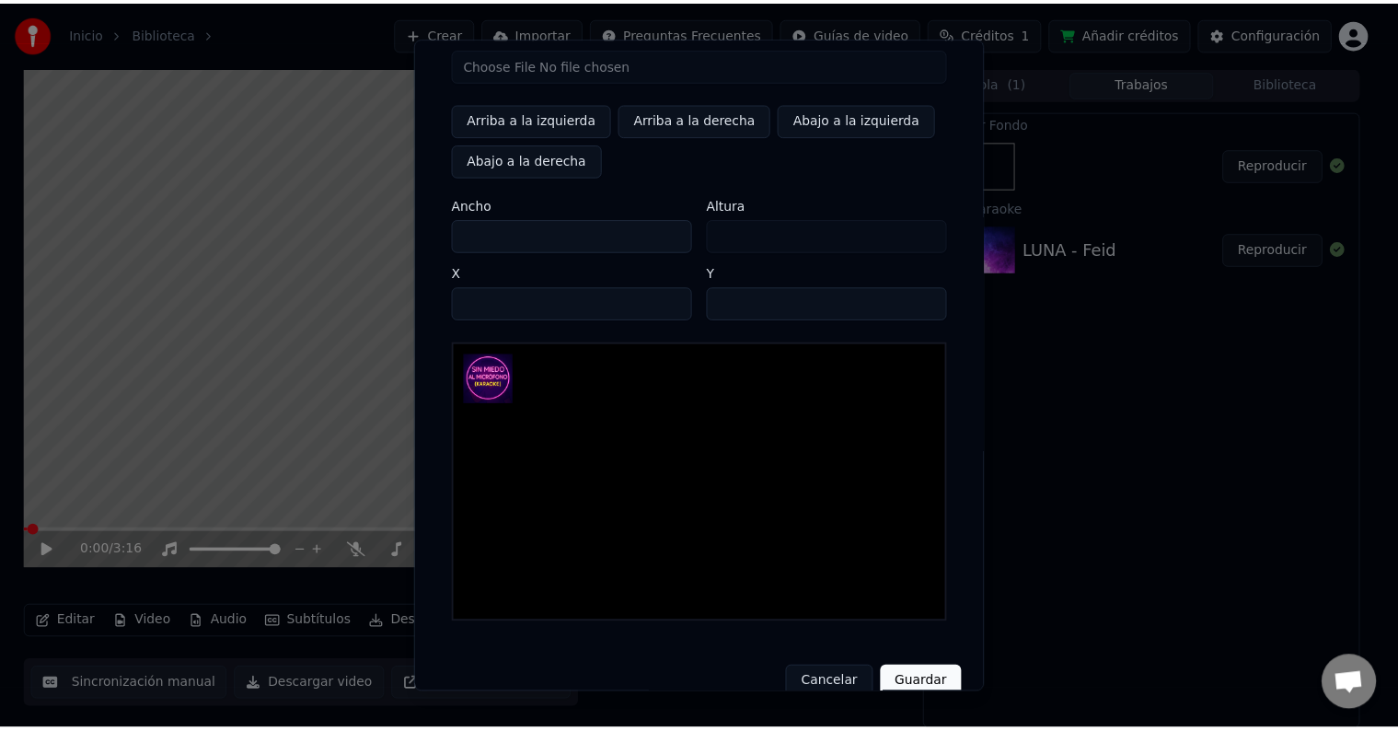
scroll to position [87, 0]
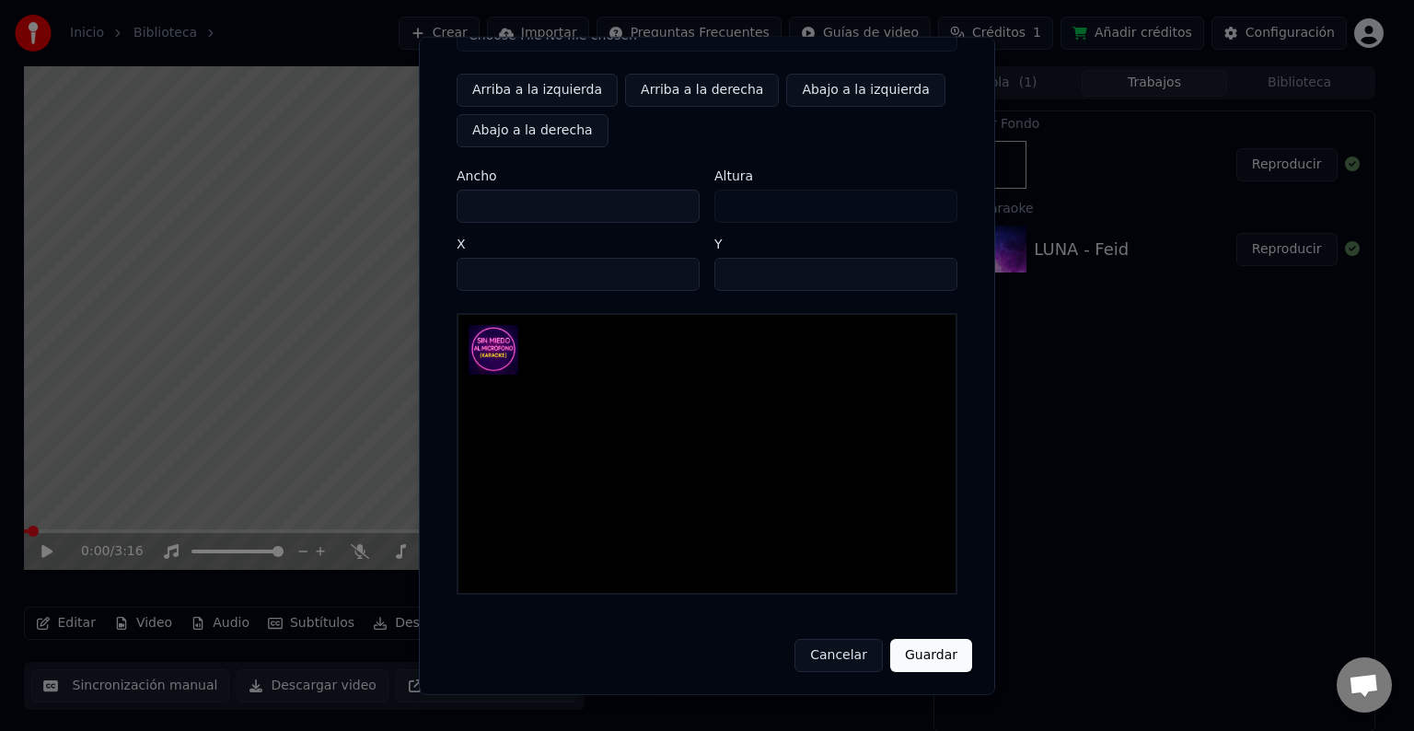
click at [919, 661] on button "Guardar" at bounding box center [931, 655] width 82 height 33
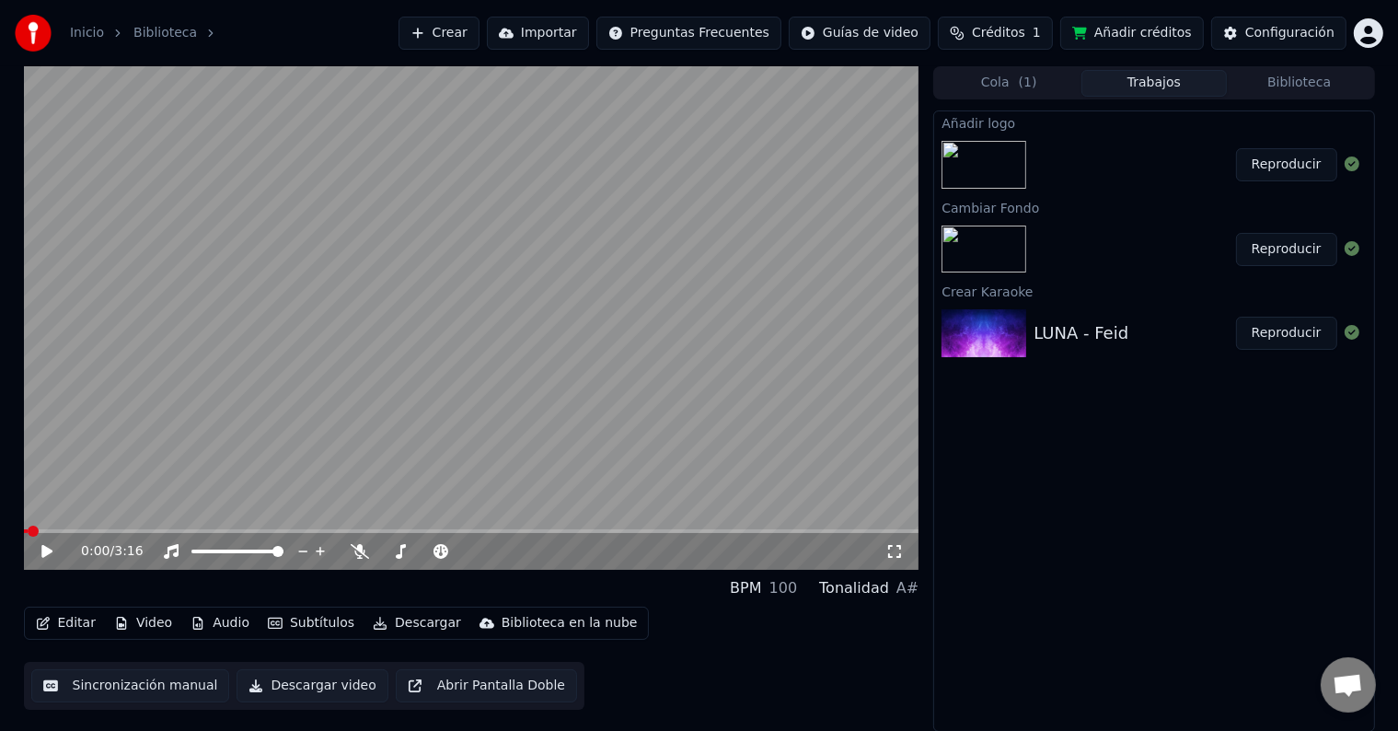
click at [1296, 168] on button "Reproducir" at bounding box center [1286, 164] width 101 height 33
click at [47, 551] on icon at bounding box center [60, 551] width 43 height 15
click at [62, 550] on icon at bounding box center [60, 551] width 43 height 15
click at [364, 551] on icon at bounding box center [360, 551] width 18 height 15
click at [52, 552] on icon at bounding box center [60, 551] width 43 height 15
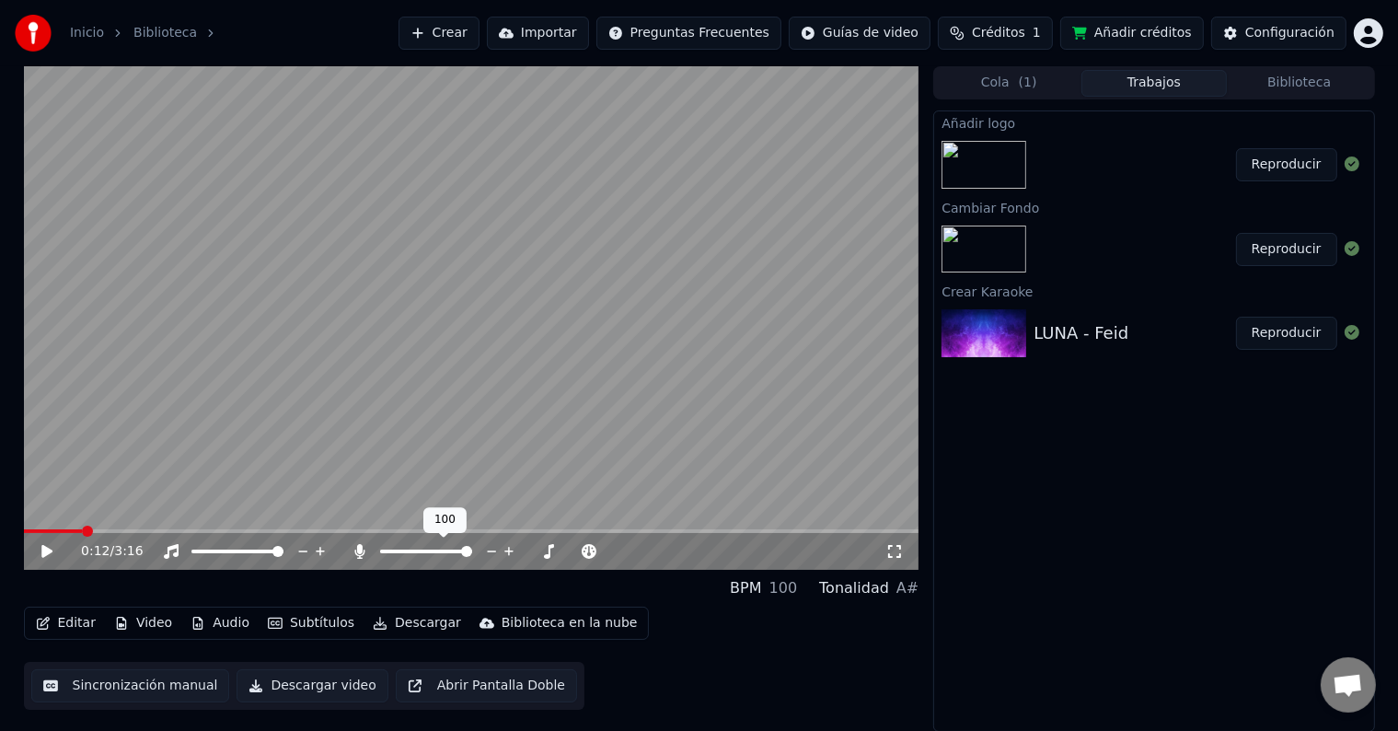
click at [66, 629] on button "Editar" at bounding box center [66, 623] width 75 height 26
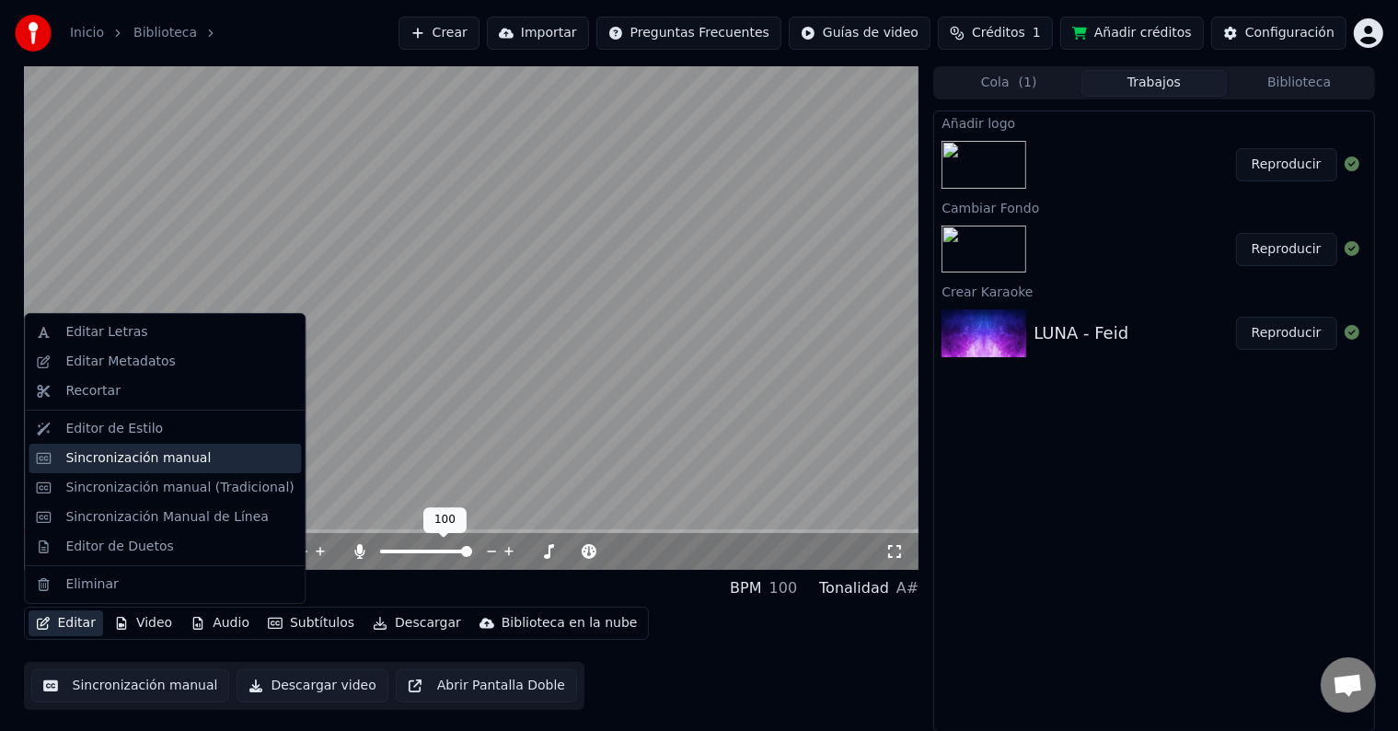
click at [140, 464] on div "Sincronización manual" at bounding box center [137, 458] width 145 height 18
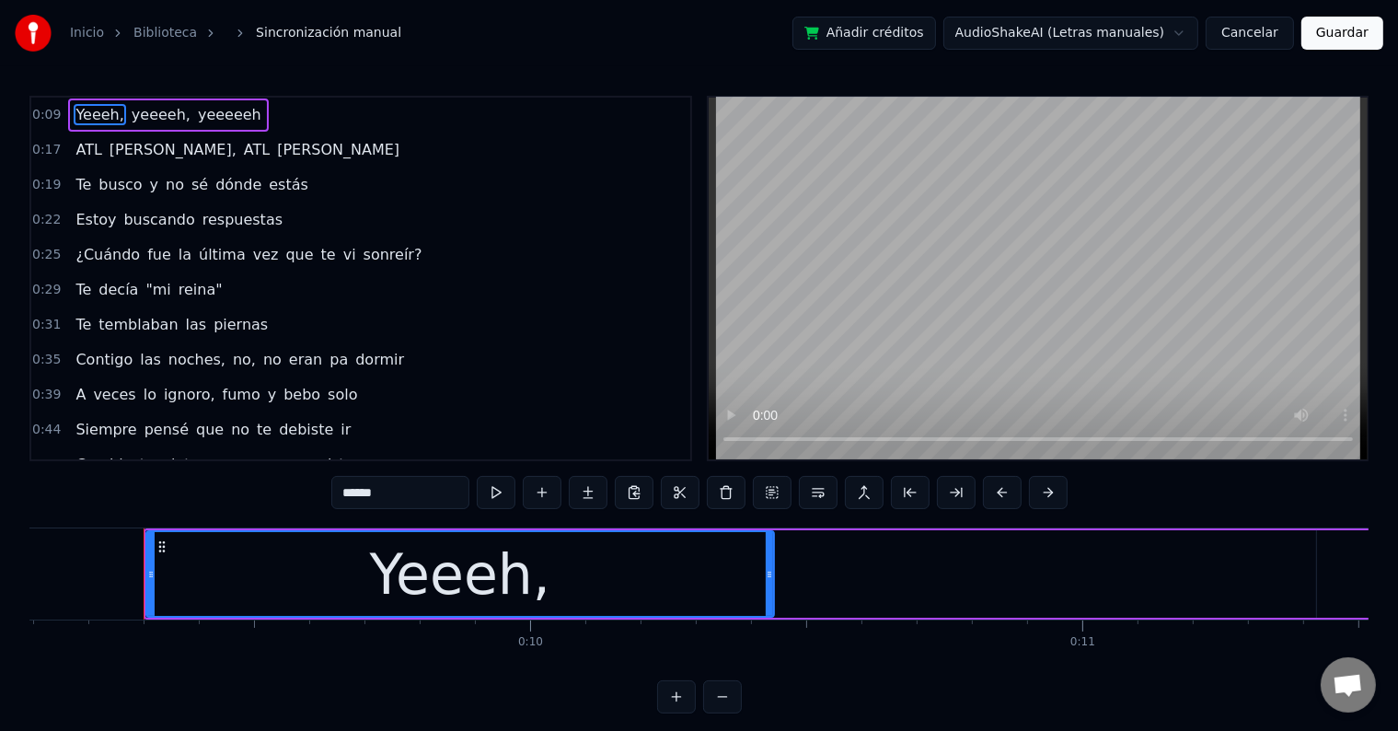
click at [92, 116] on span "Yeeeh," at bounding box center [100, 114] width 52 height 21
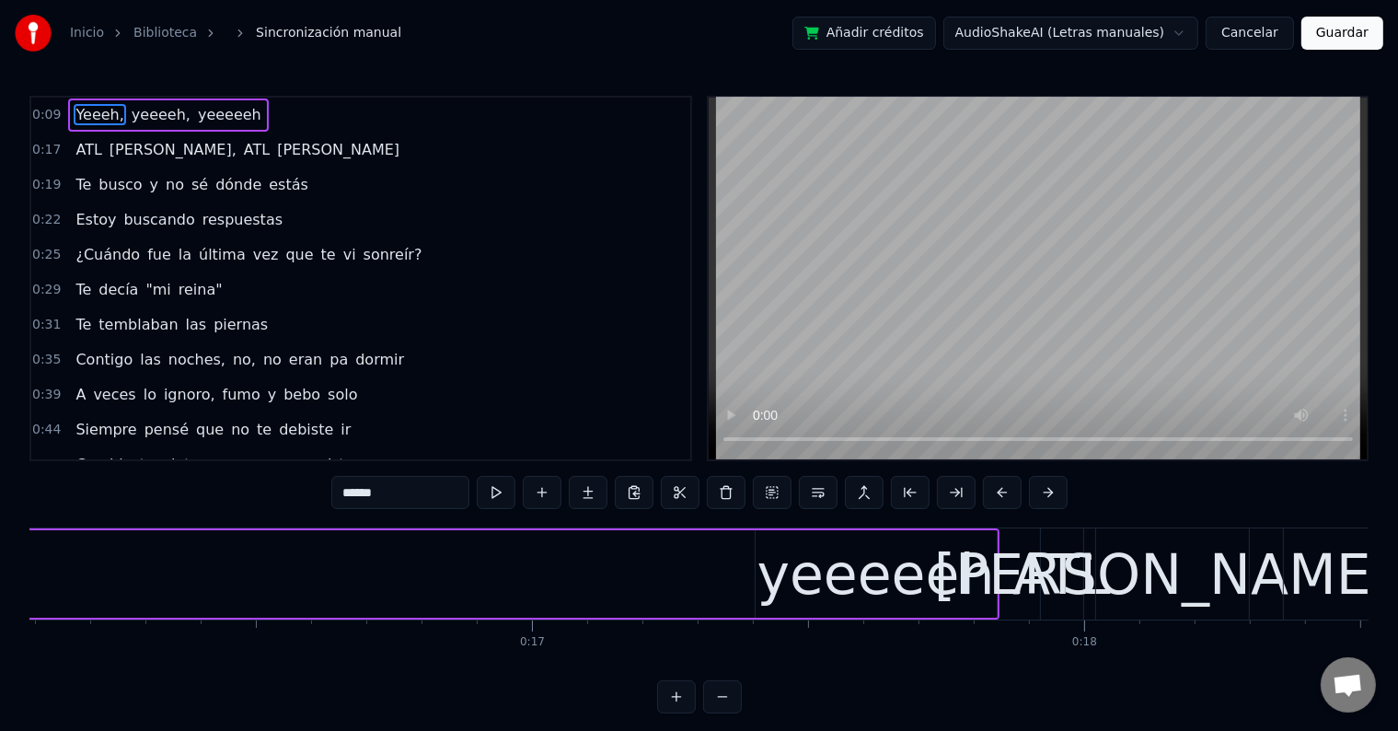
scroll to position [0, 8886]
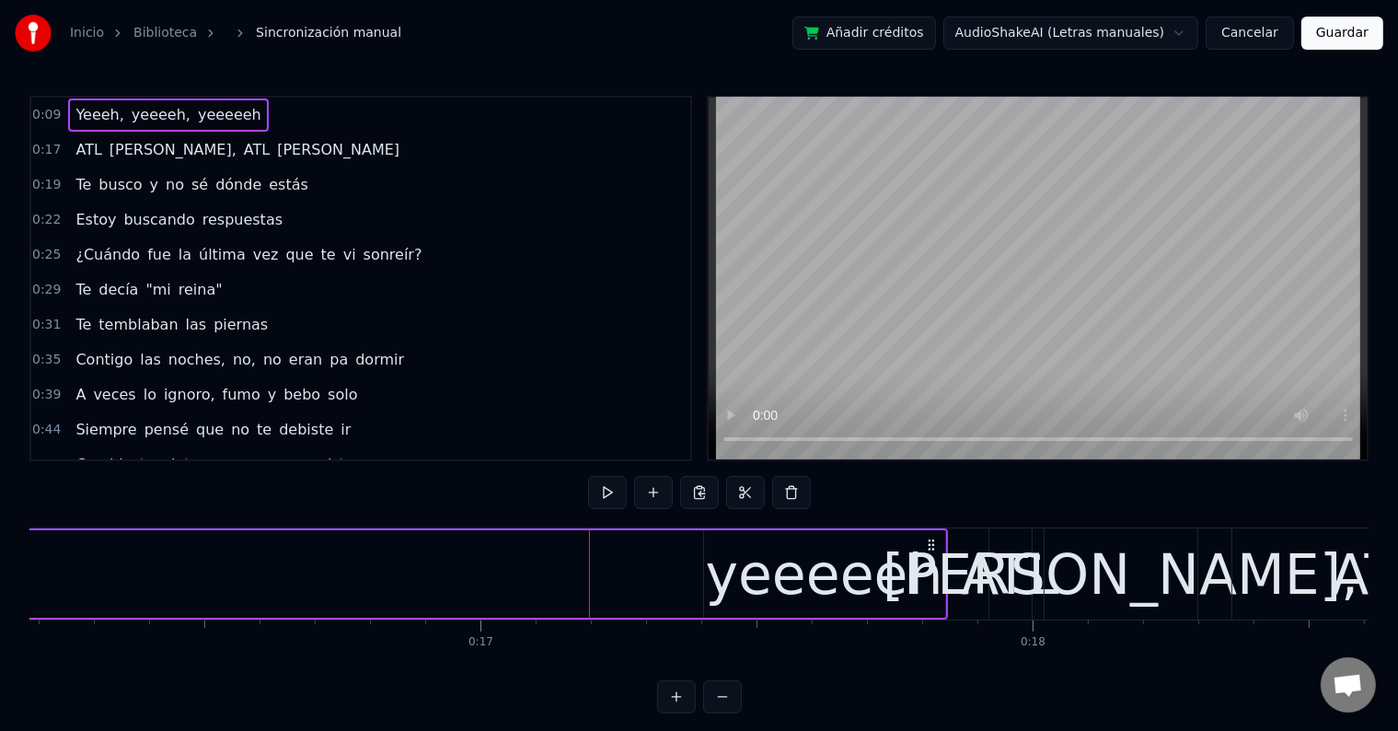
scroll to position [0, 8945]
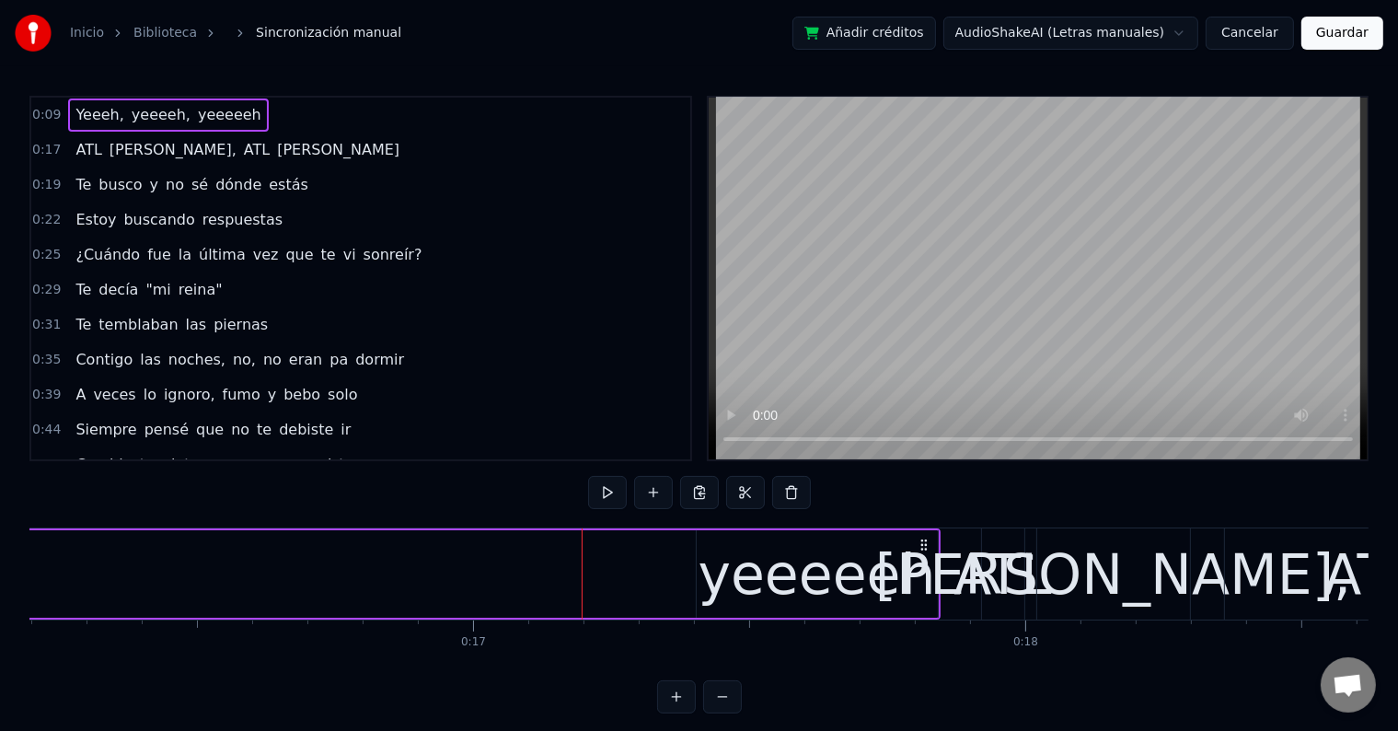
click at [839, 571] on div "yeeeeeh" at bounding box center [817, 574] width 237 height 83
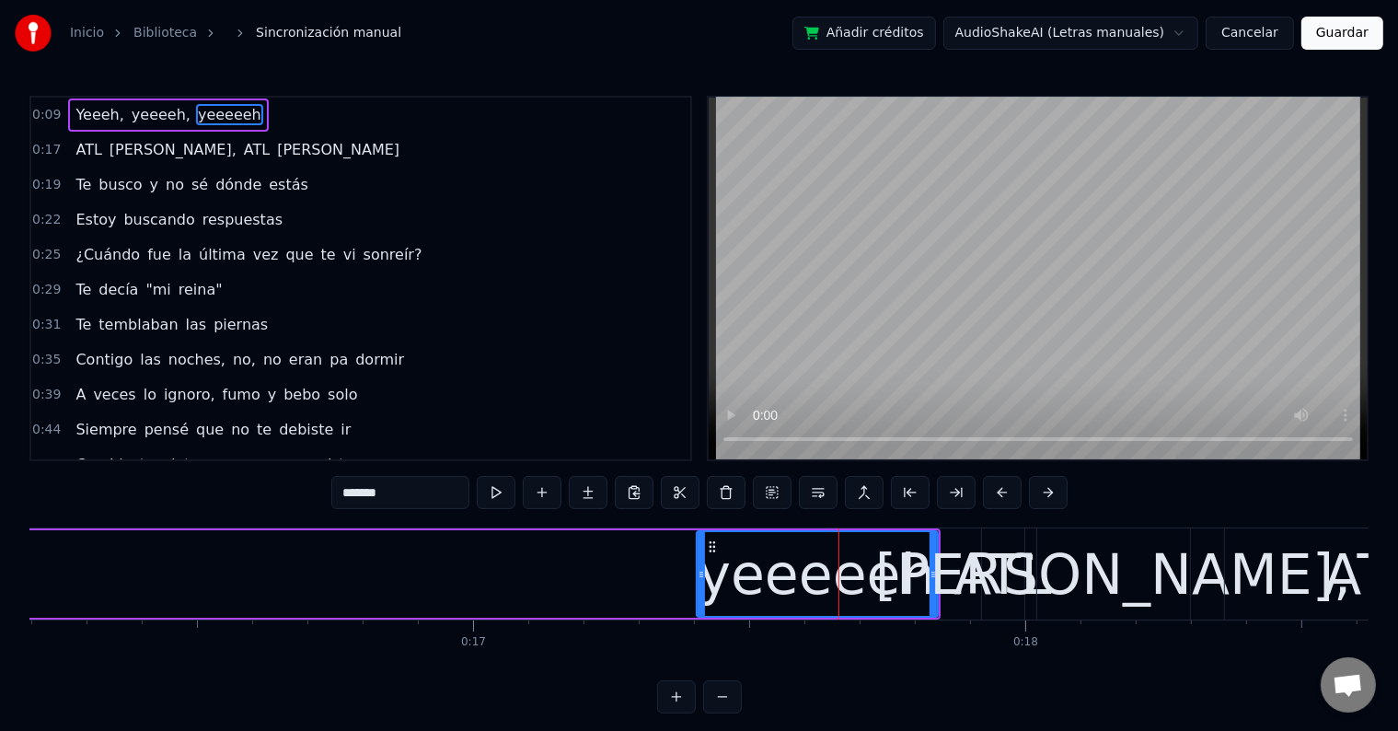
click at [714, 549] on icon at bounding box center [712, 546] width 15 height 15
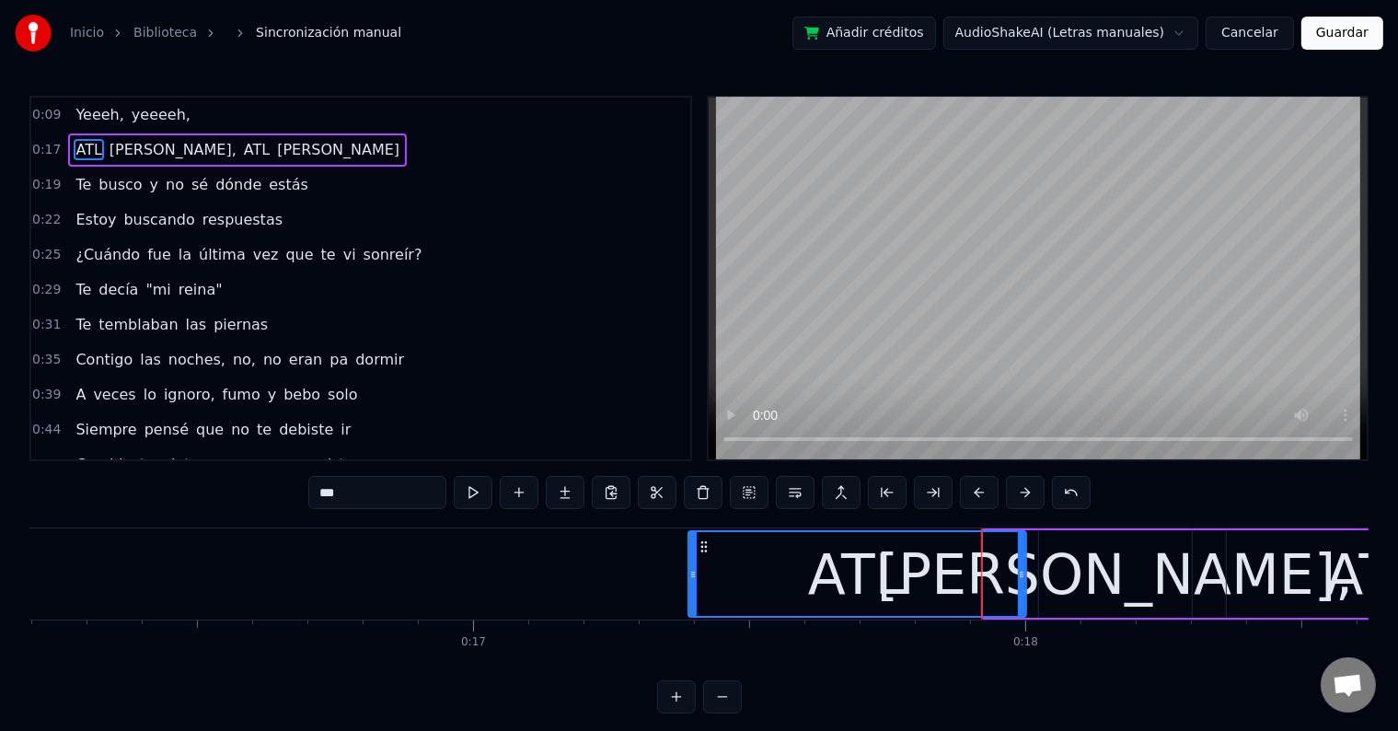
drag, startPoint x: 986, startPoint y: 578, endPoint x: 690, endPoint y: 569, distance: 295.6
click at [690, 569] on icon at bounding box center [692, 574] width 7 height 15
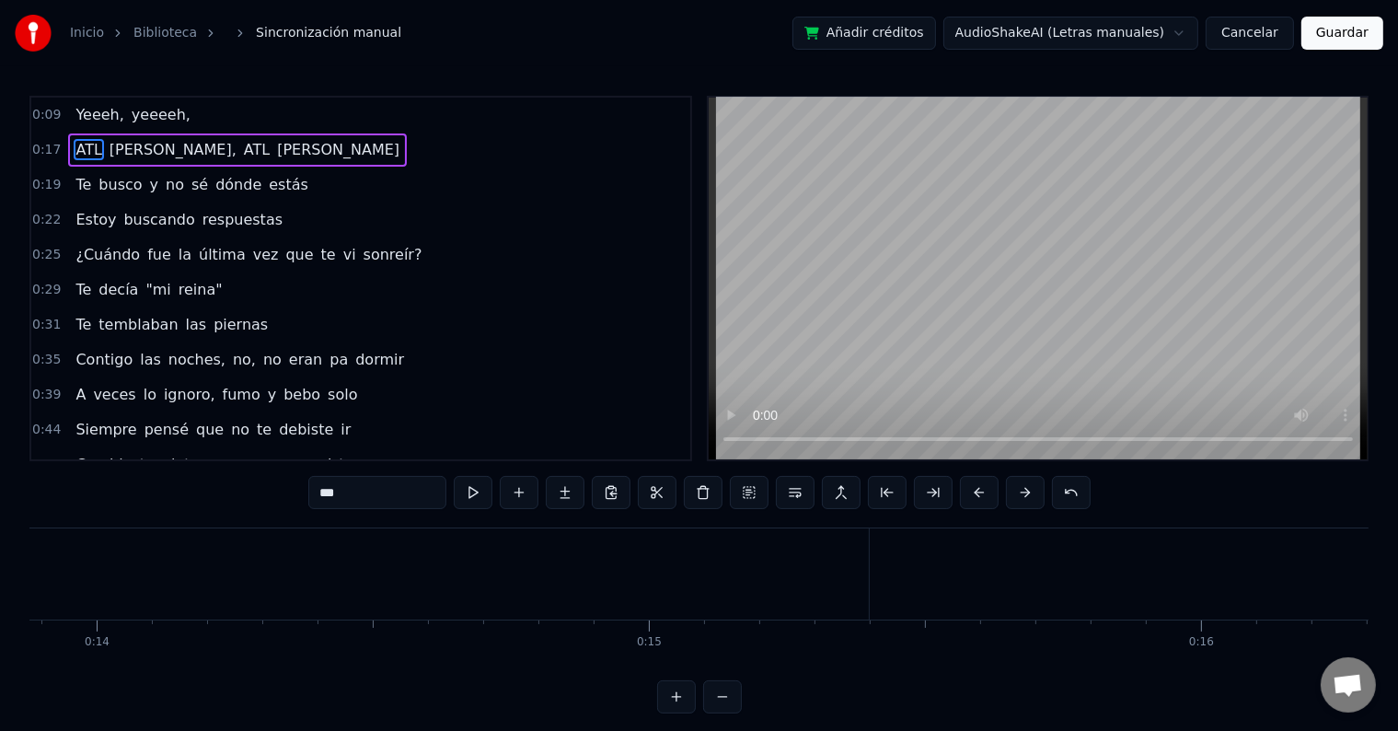
scroll to position [0, 7663]
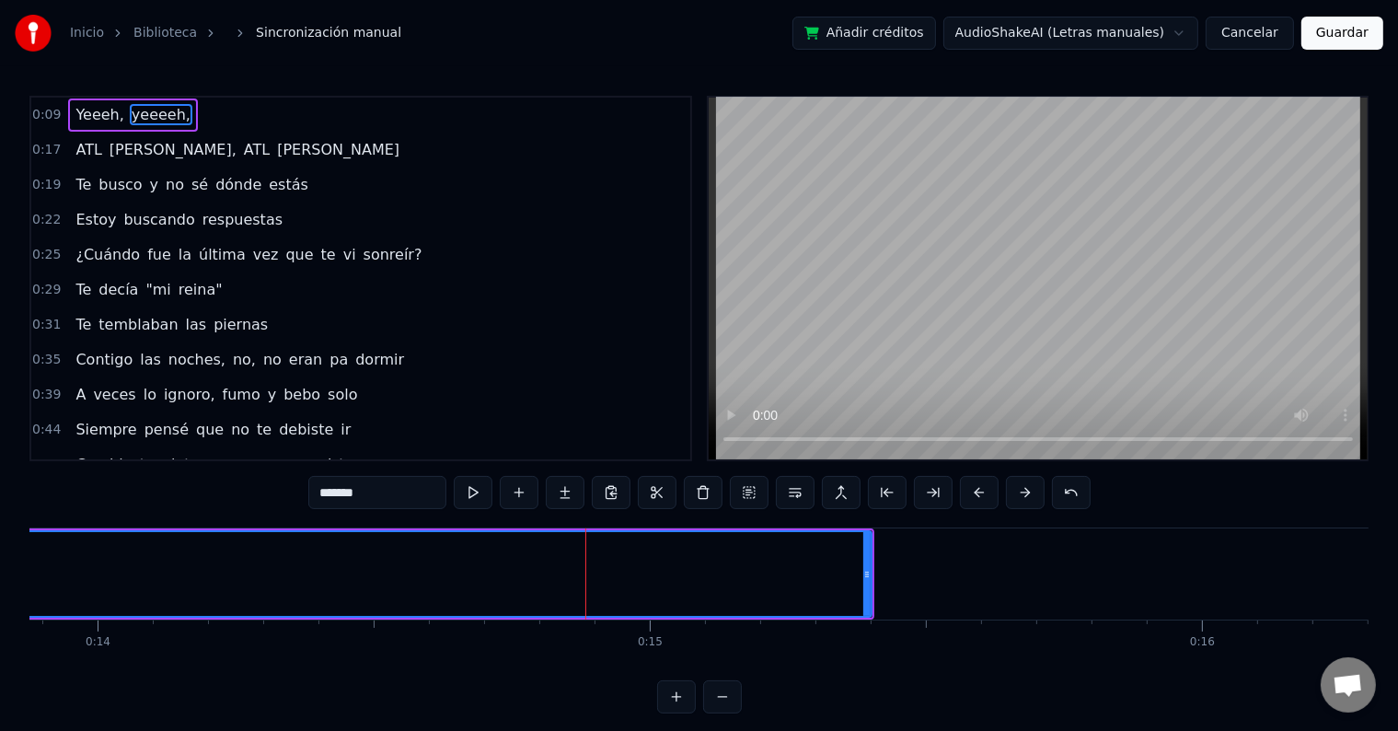
click at [77, 115] on span "Yeeeh," at bounding box center [100, 114] width 52 height 21
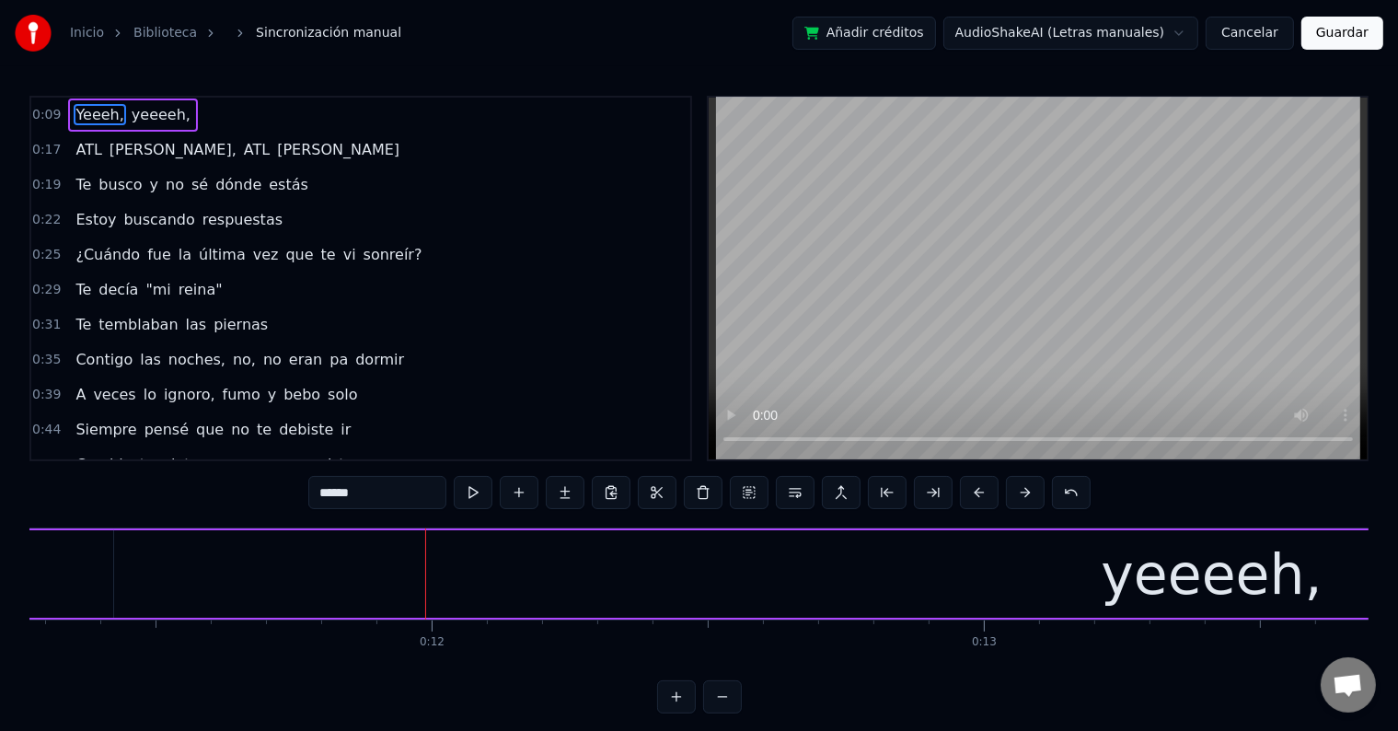
scroll to position [0, 6255]
click at [830, 571] on div "yeeeeh," at bounding box center [1182, 573] width 2196 height 87
type input "*******"
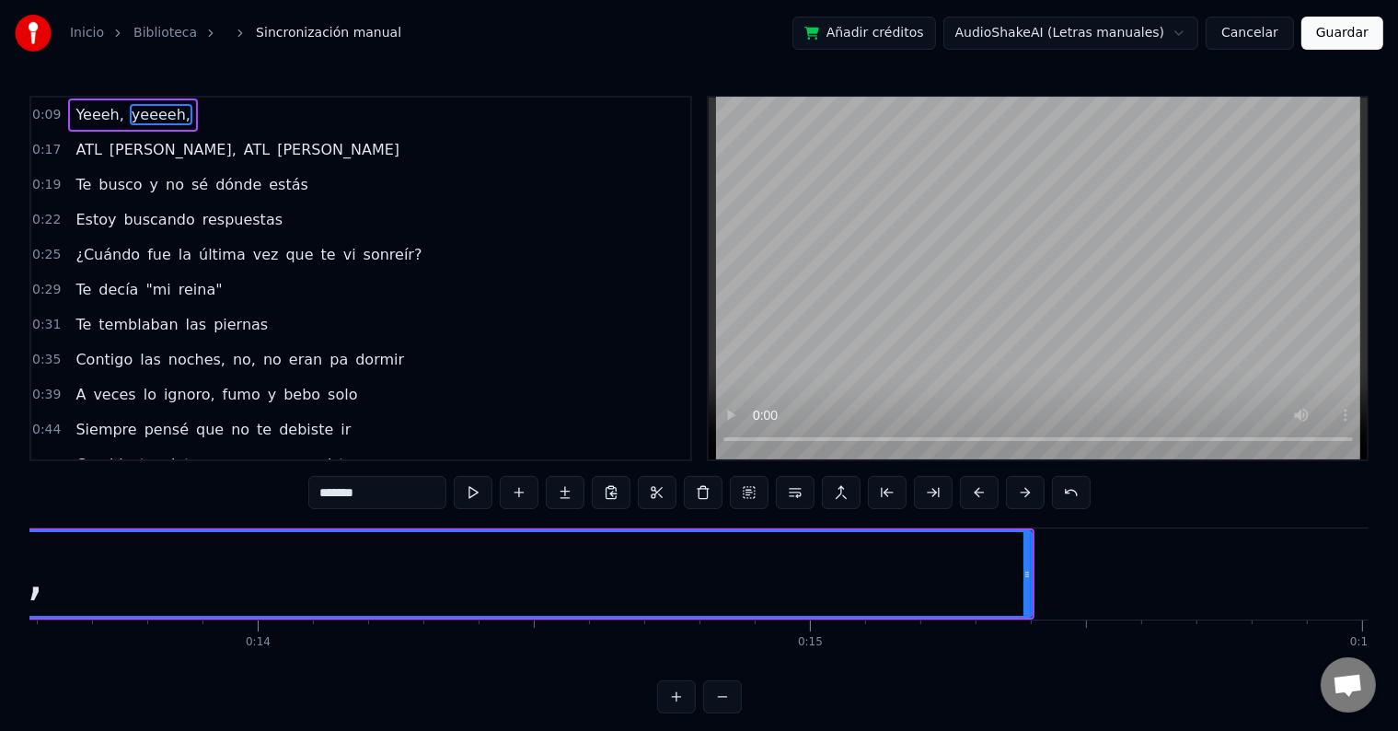
scroll to position [0, 7507]
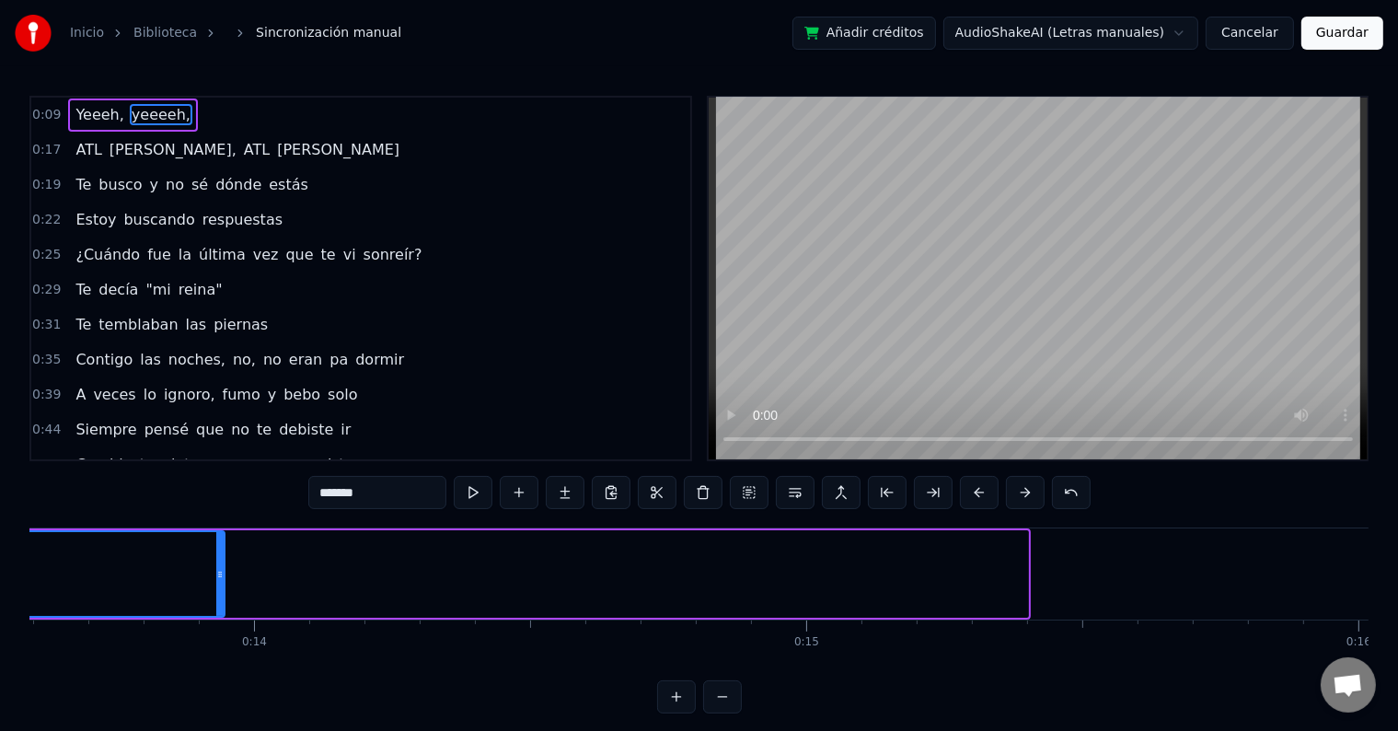
drag, startPoint x: 1023, startPoint y: 574, endPoint x: 219, endPoint y: 511, distance: 806.0
click at [219, 511] on div "0:09 [PERSON_NAME], [PERSON_NAME], 0:17 ATL [PERSON_NAME], ATL [PERSON_NAME] 0:…" at bounding box center [698, 405] width 1339 height 618
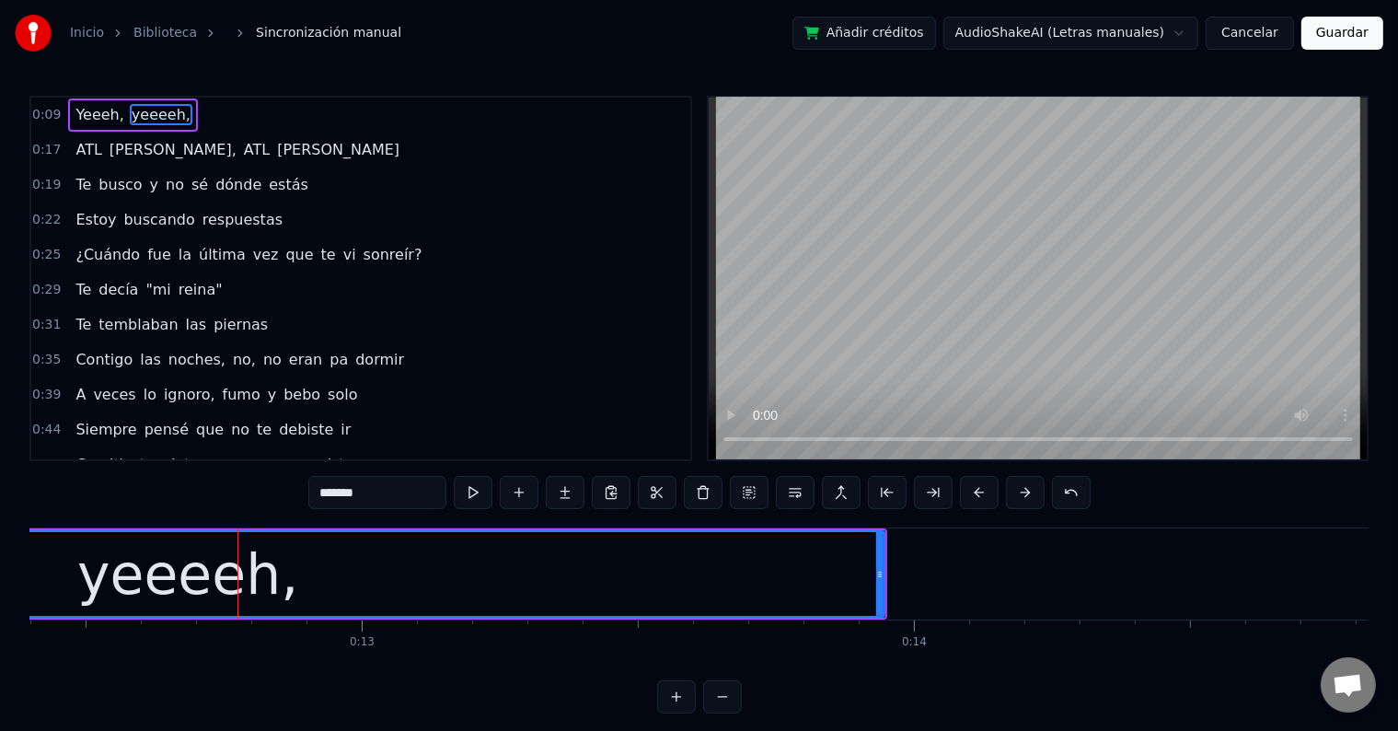
scroll to position [0, 6848]
click at [479, 491] on button at bounding box center [473, 492] width 39 height 33
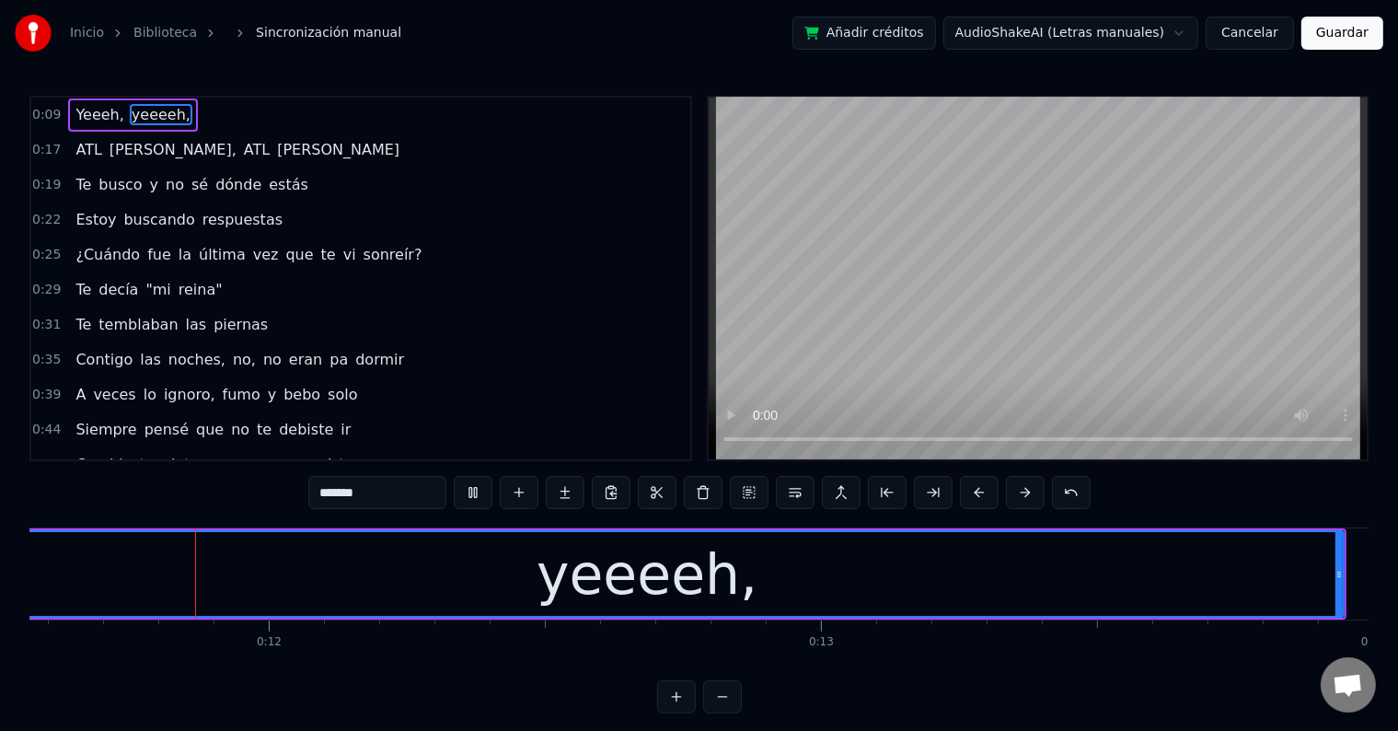
scroll to position [0, 6325]
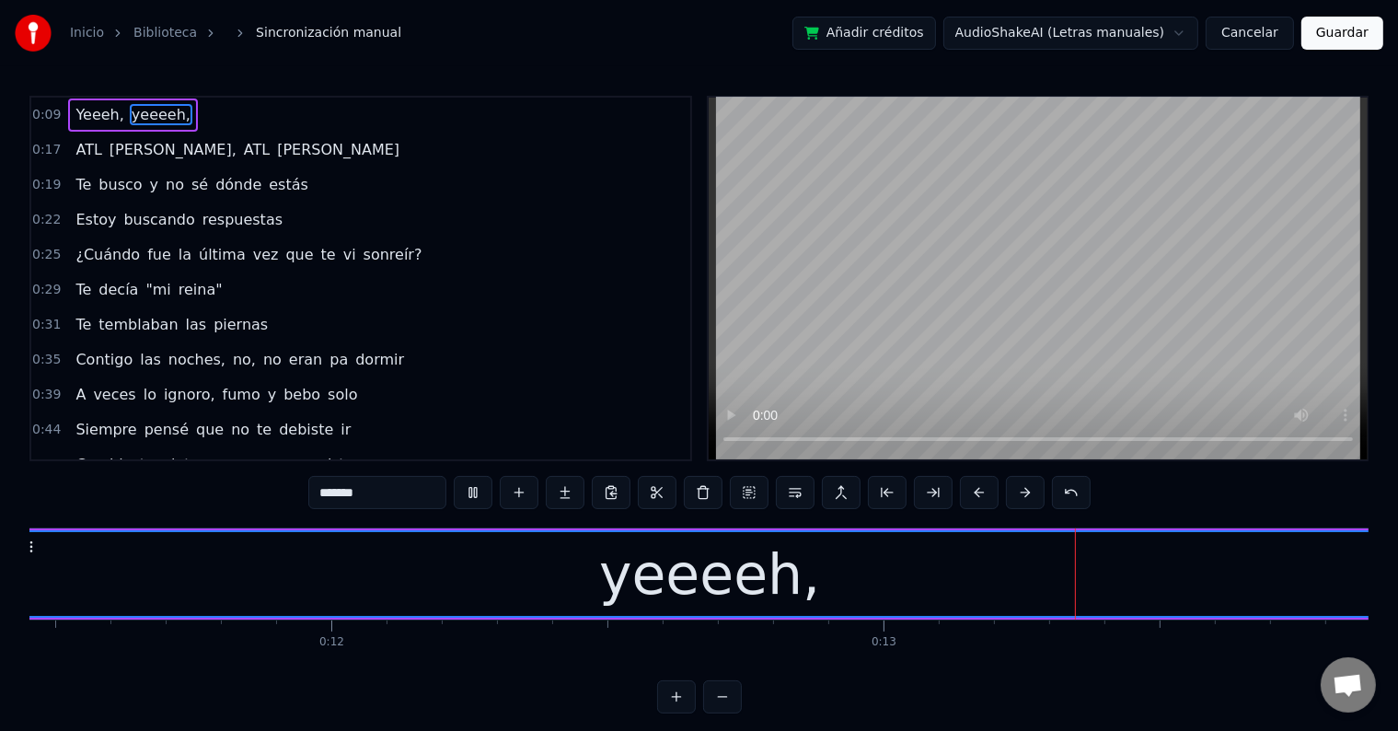
click at [479, 491] on button at bounding box center [473, 492] width 39 height 33
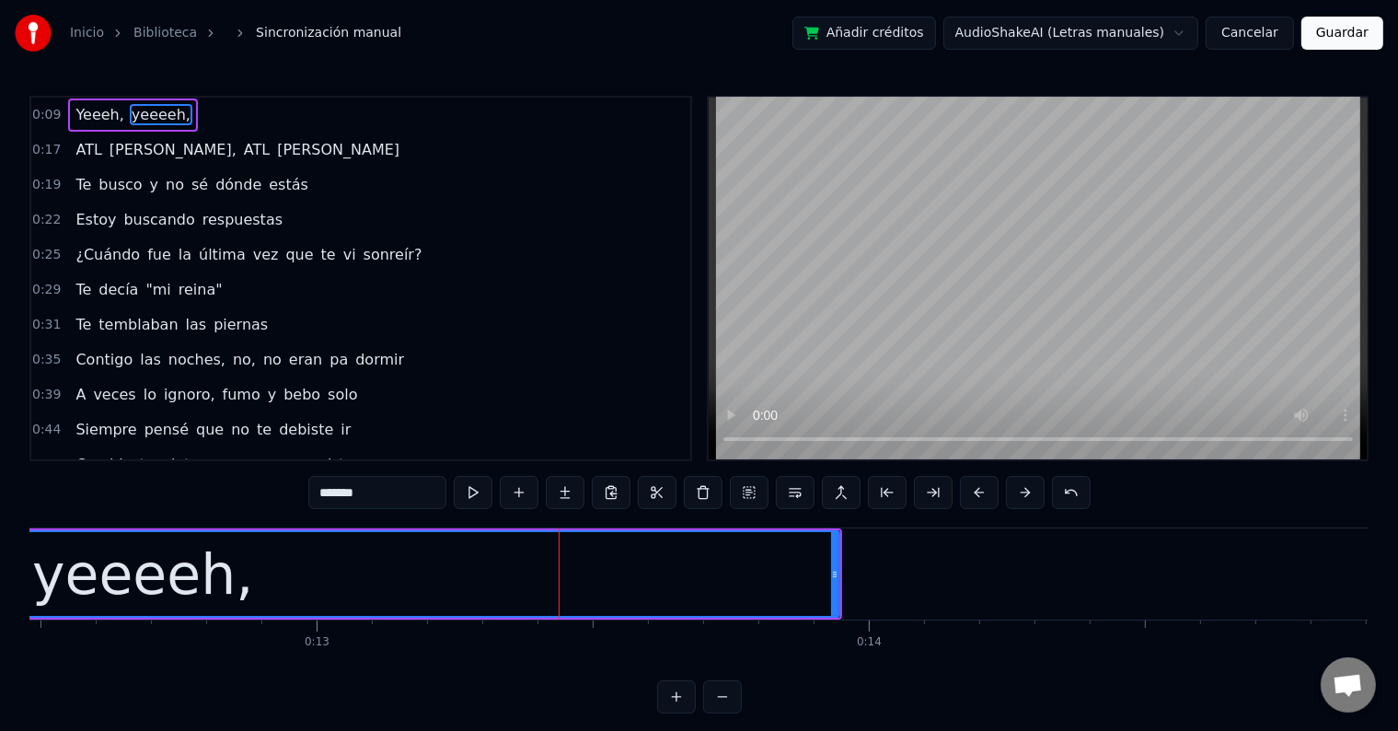
scroll to position [0, 6892]
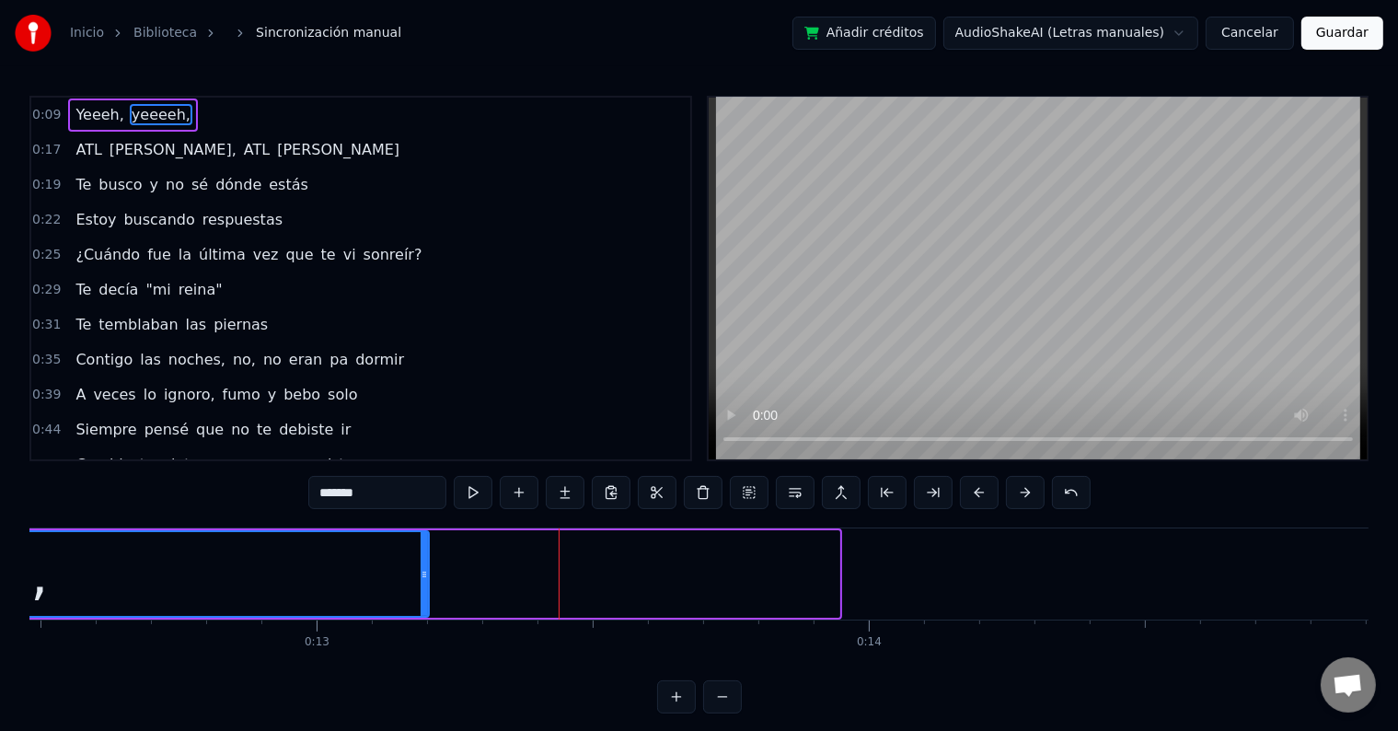
drag, startPoint x: 834, startPoint y: 576, endPoint x: 420, endPoint y: 553, distance: 414.8
click at [421, 553] on div at bounding box center [424, 574] width 7 height 84
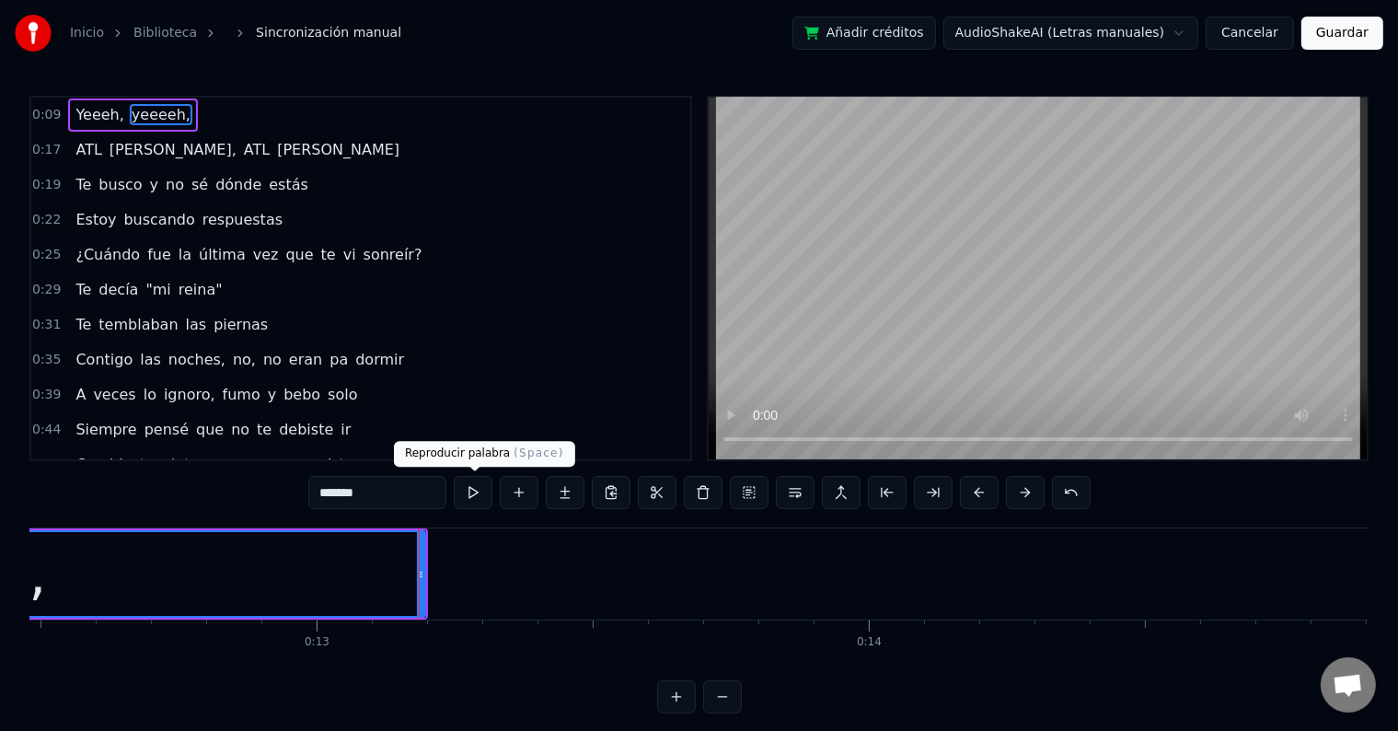
click at [482, 494] on button at bounding box center [473, 492] width 39 height 33
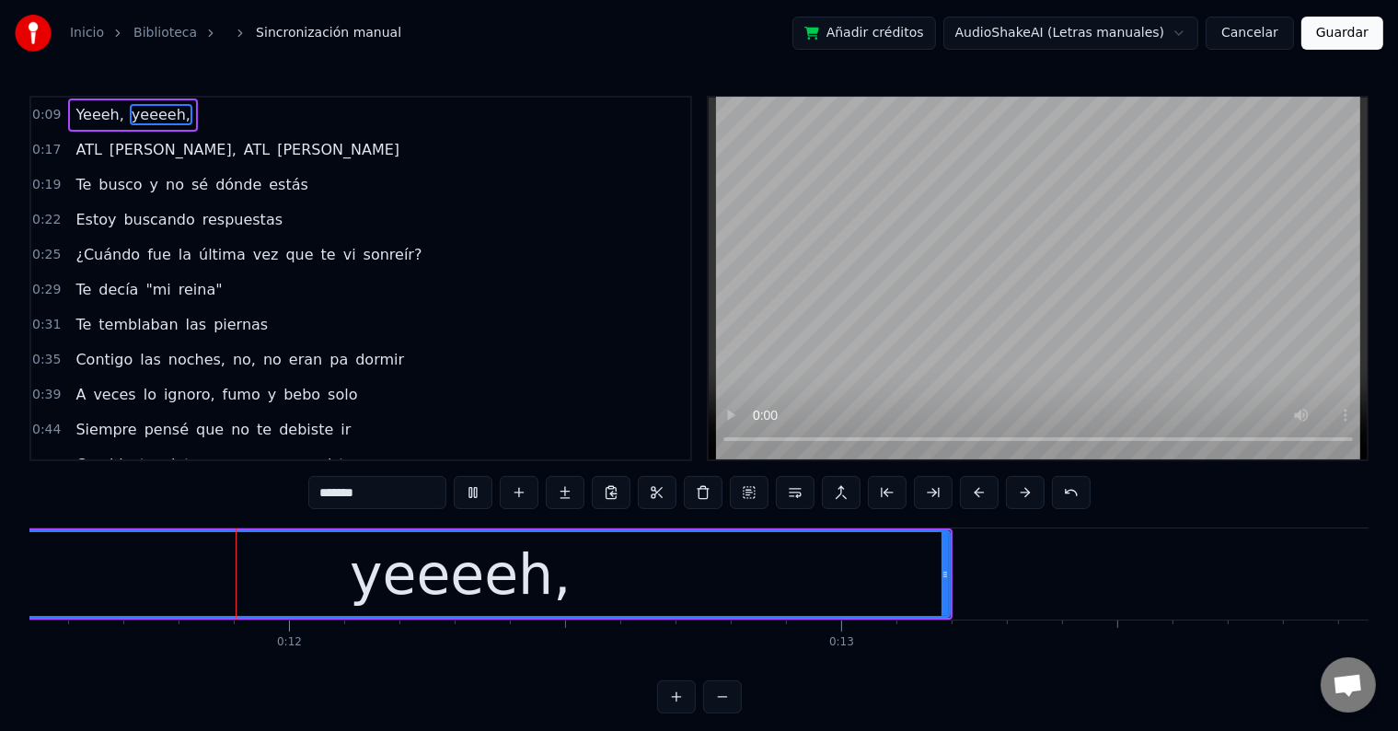
scroll to position [0, 6342]
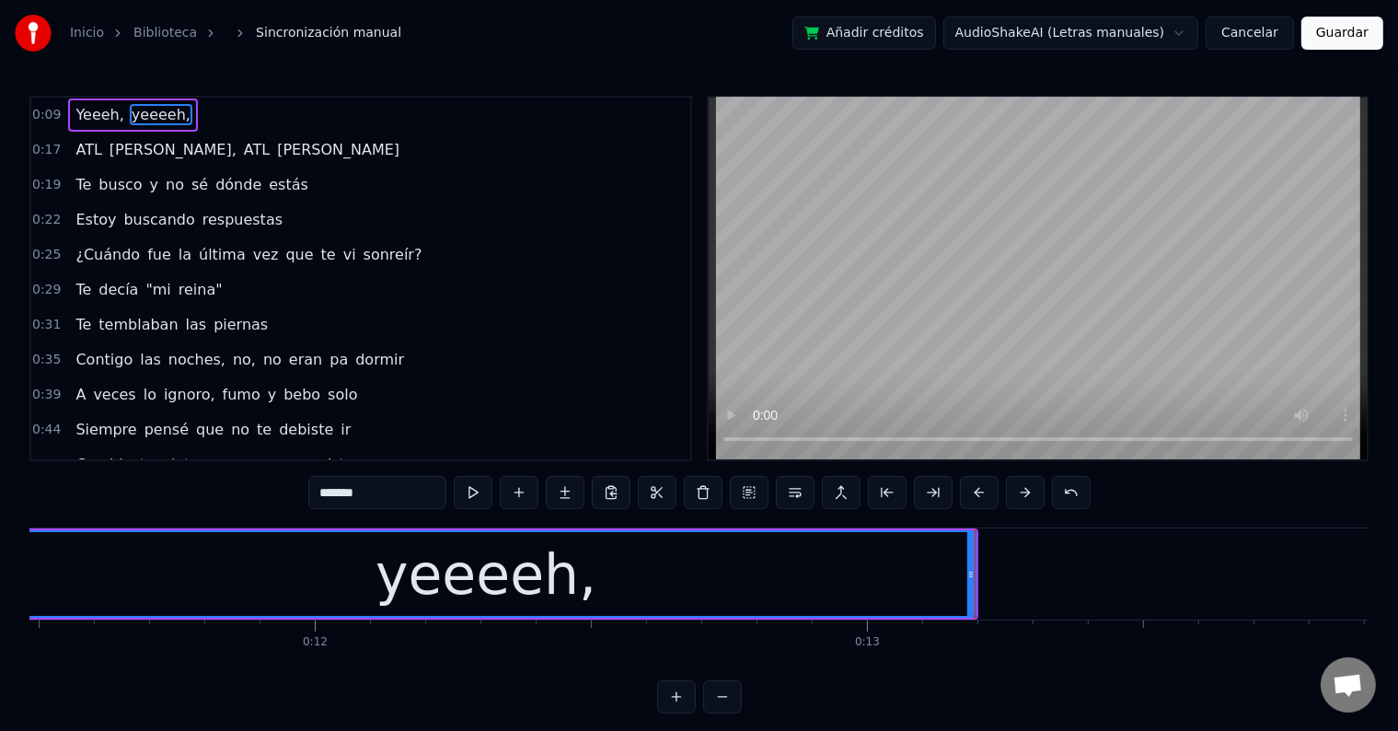
drag, startPoint x: 1326, startPoint y: 33, endPoint x: 1310, endPoint y: 56, distance: 28.4
click at [1326, 33] on button "Guardar" at bounding box center [1342, 33] width 82 height 33
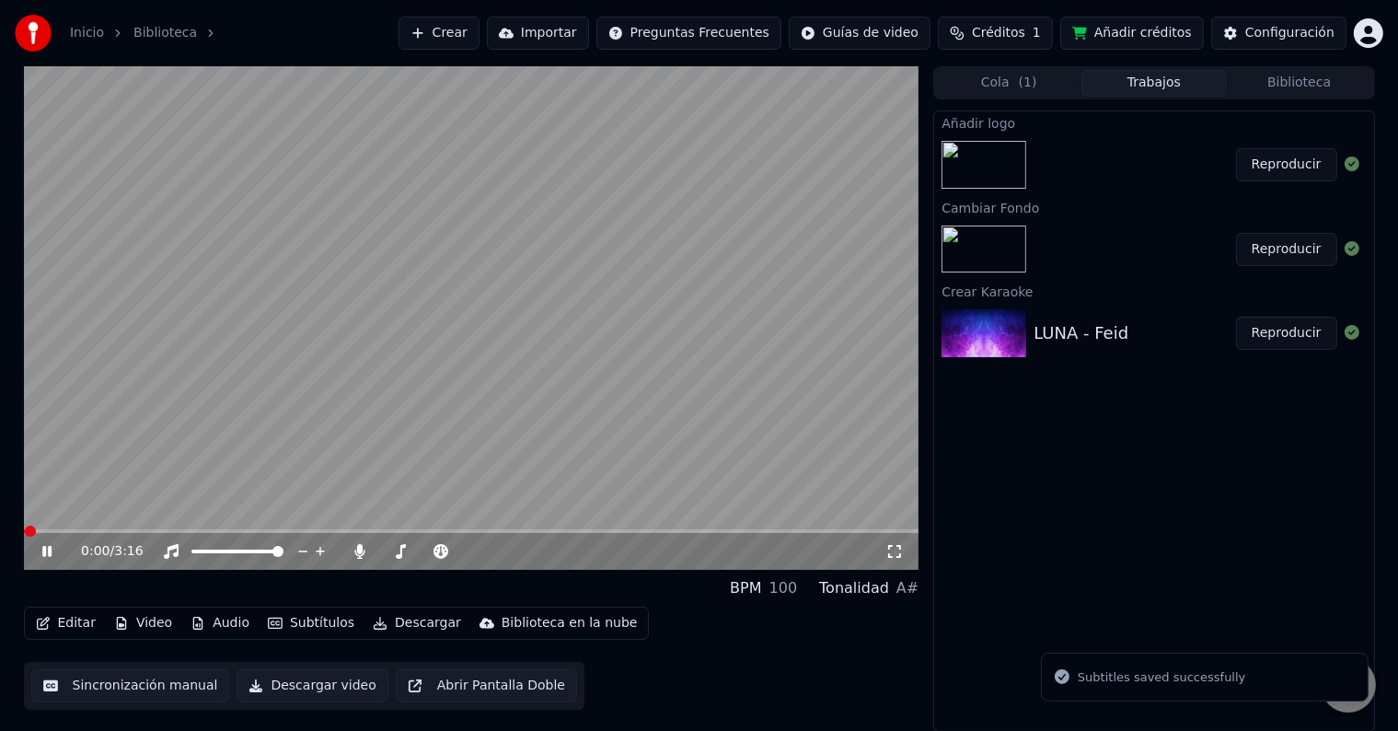
click at [52, 554] on icon at bounding box center [60, 551] width 43 height 15
